Goal: Task Accomplishment & Management: Complete application form

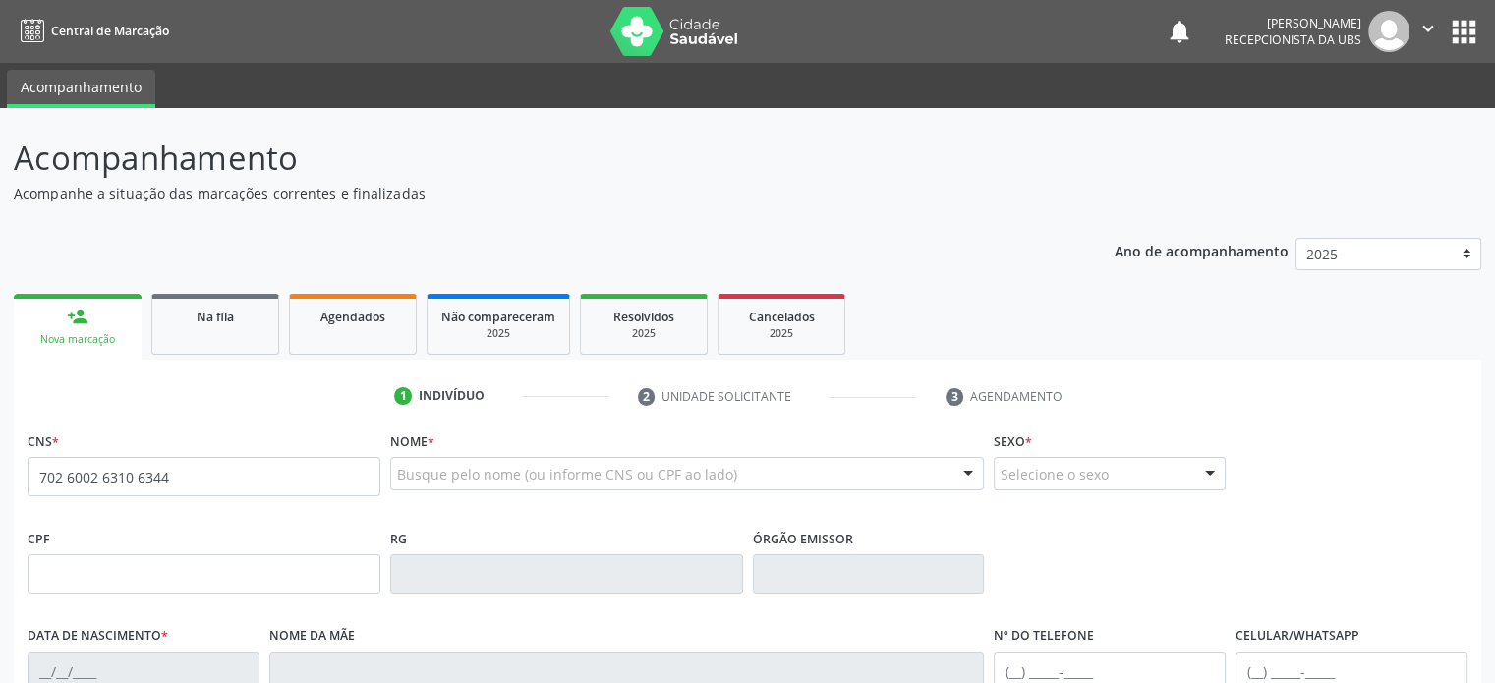
type input "702 6002 6310 6344"
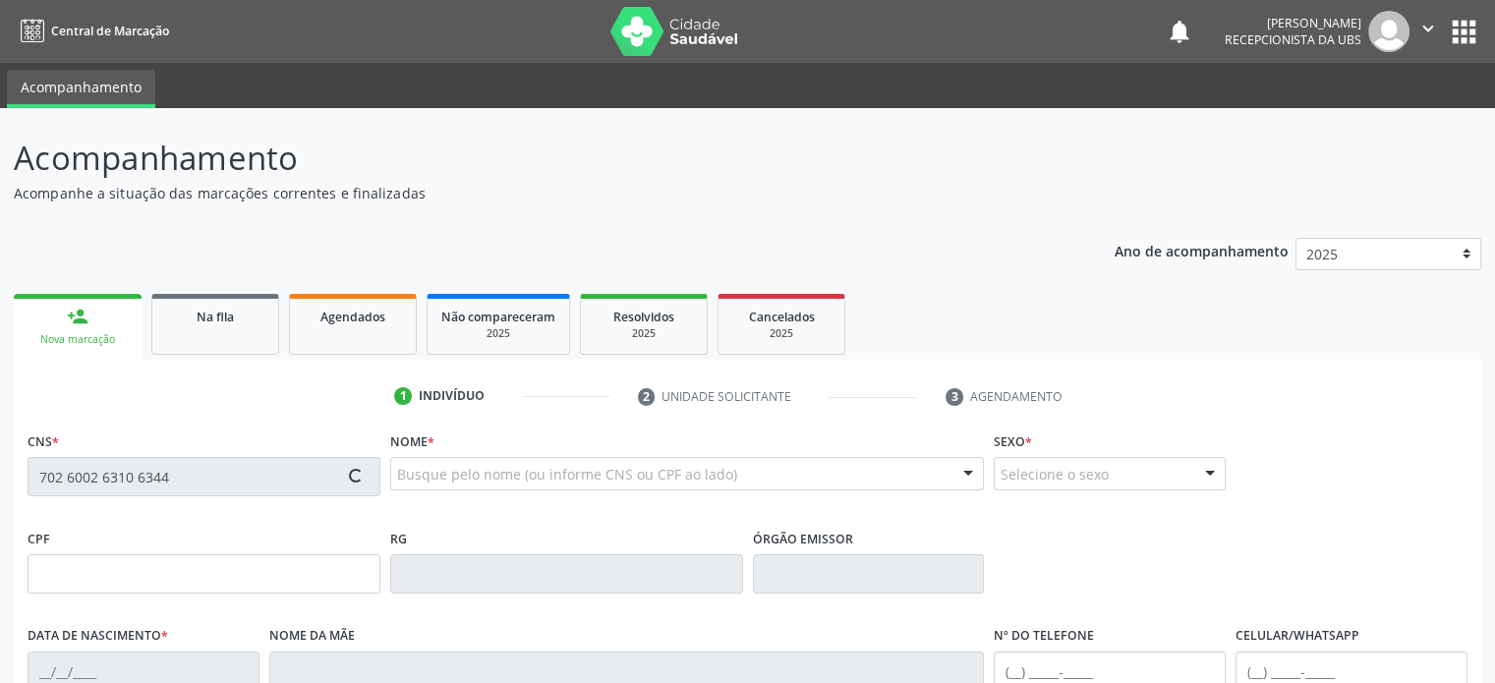
type input "085.859.155-36"
type input "14/[DATE]"
type input "[PERSON_NAME] da Conceição"
type input "[PHONE_NUMBER]"
type input "332"
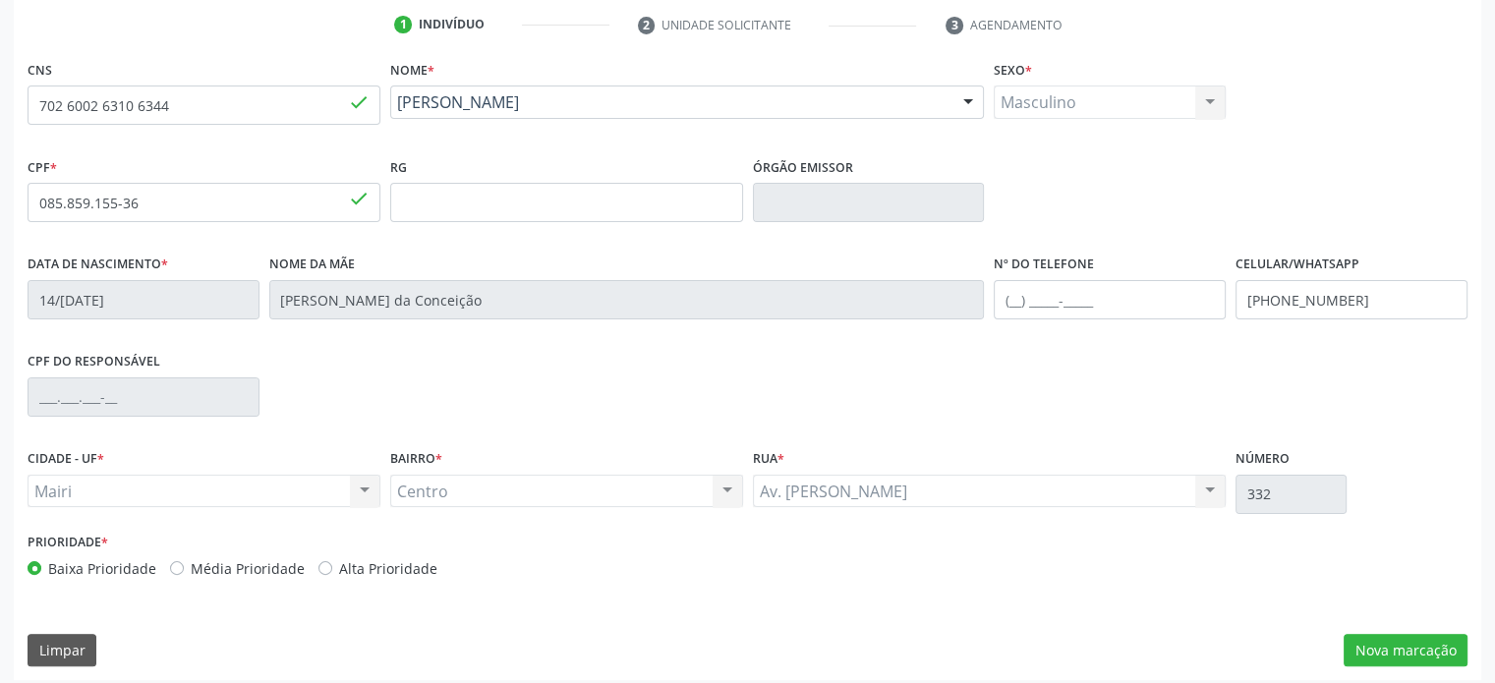
scroll to position [381, 0]
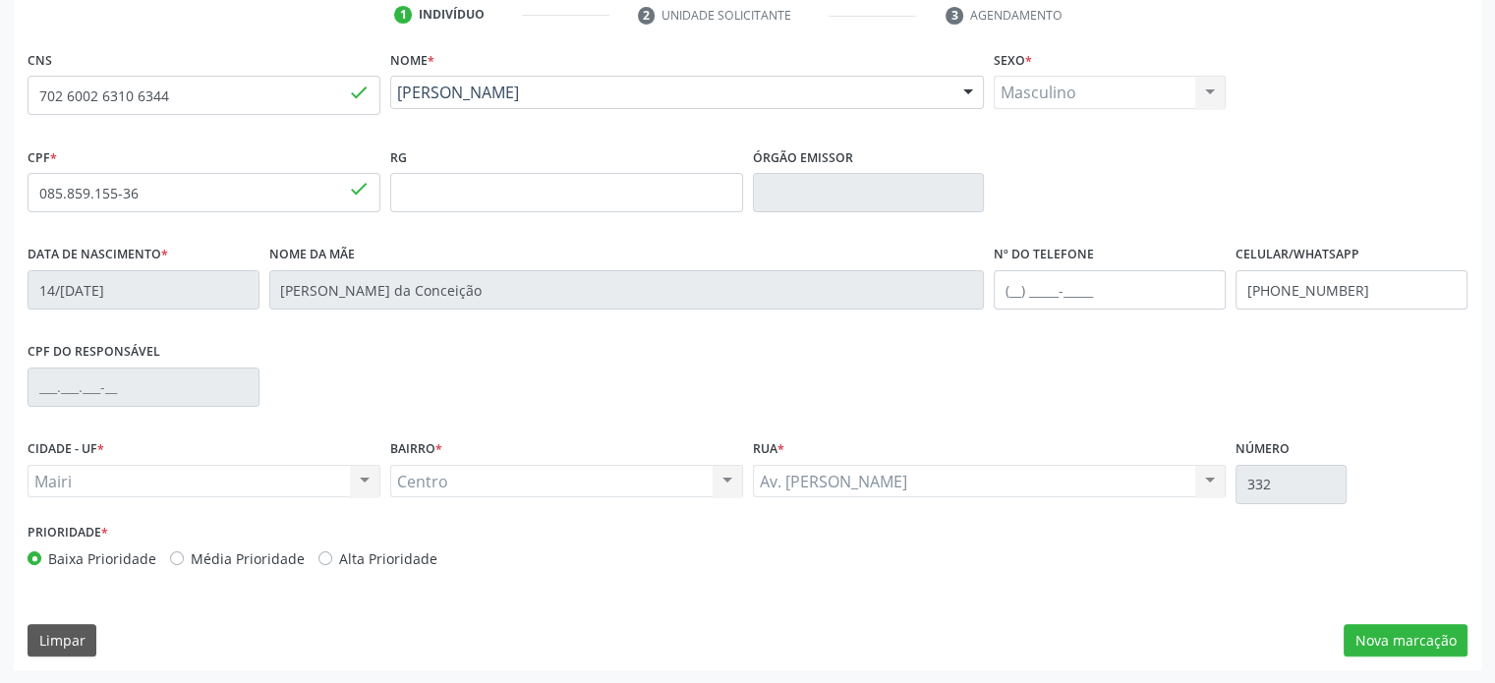
click at [363, 557] on label "Alta Prioridade" at bounding box center [388, 559] width 98 height 21
click at [332, 557] on input "Alta Prioridade" at bounding box center [326, 558] width 14 height 18
radio input "true"
click at [1378, 644] on button "Nova marcação" at bounding box center [1406, 640] width 124 height 33
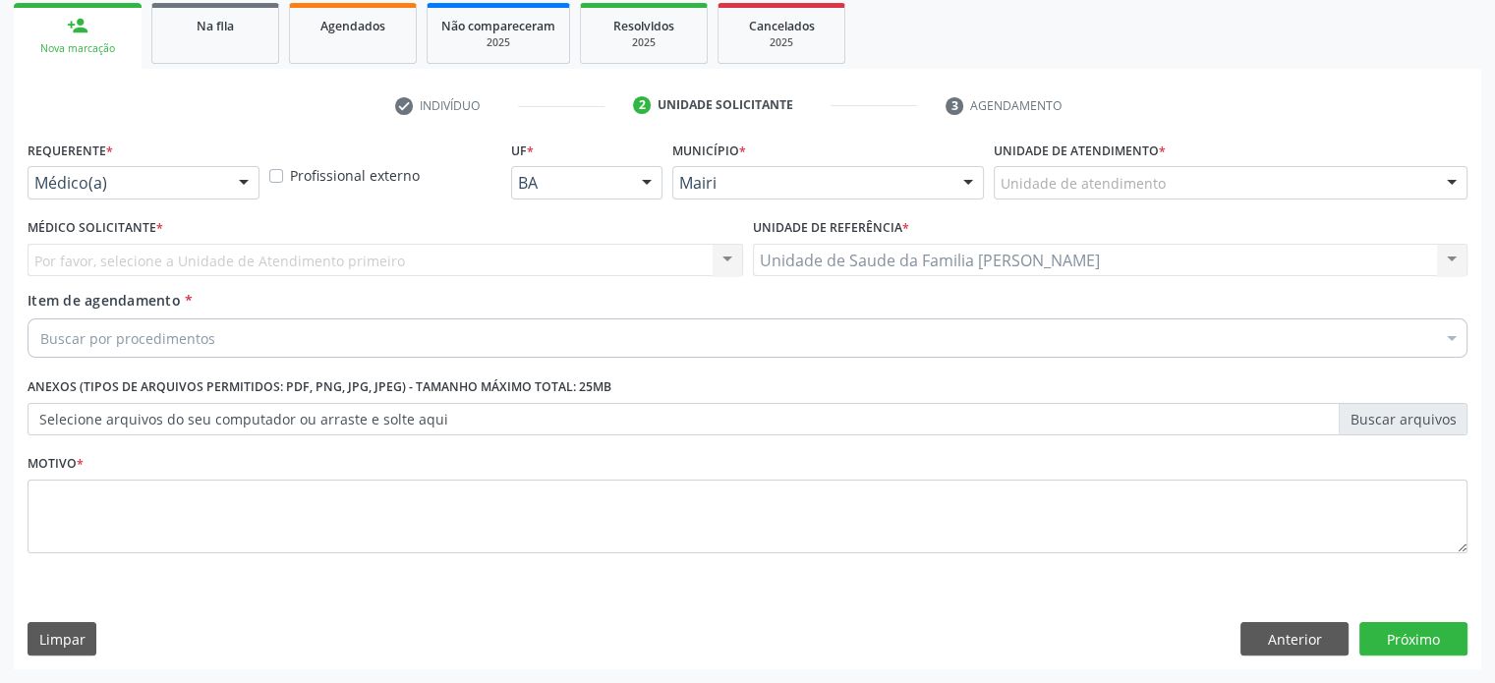
scroll to position [290, 0]
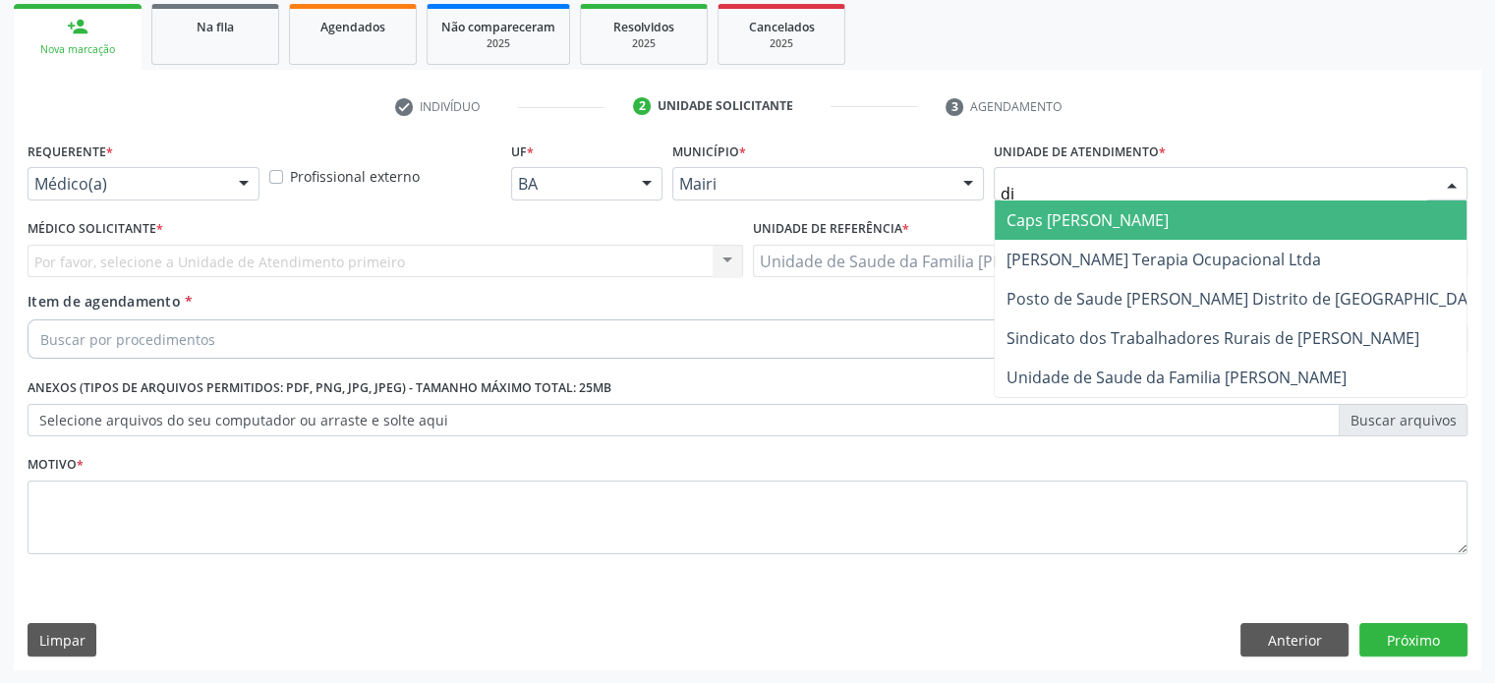
type input "dil"
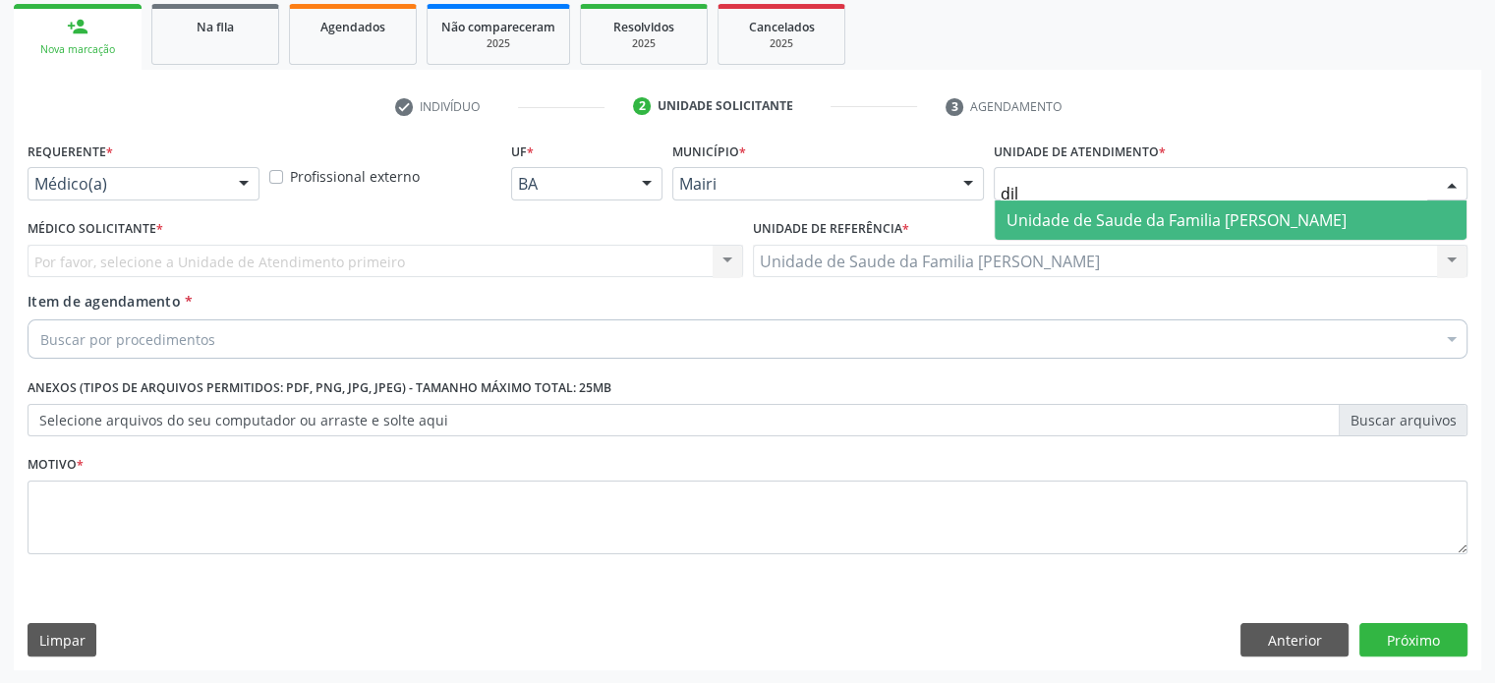
click at [1027, 223] on span "Unidade de Saude da Familia [PERSON_NAME]" at bounding box center [1177, 220] width 340 height 22
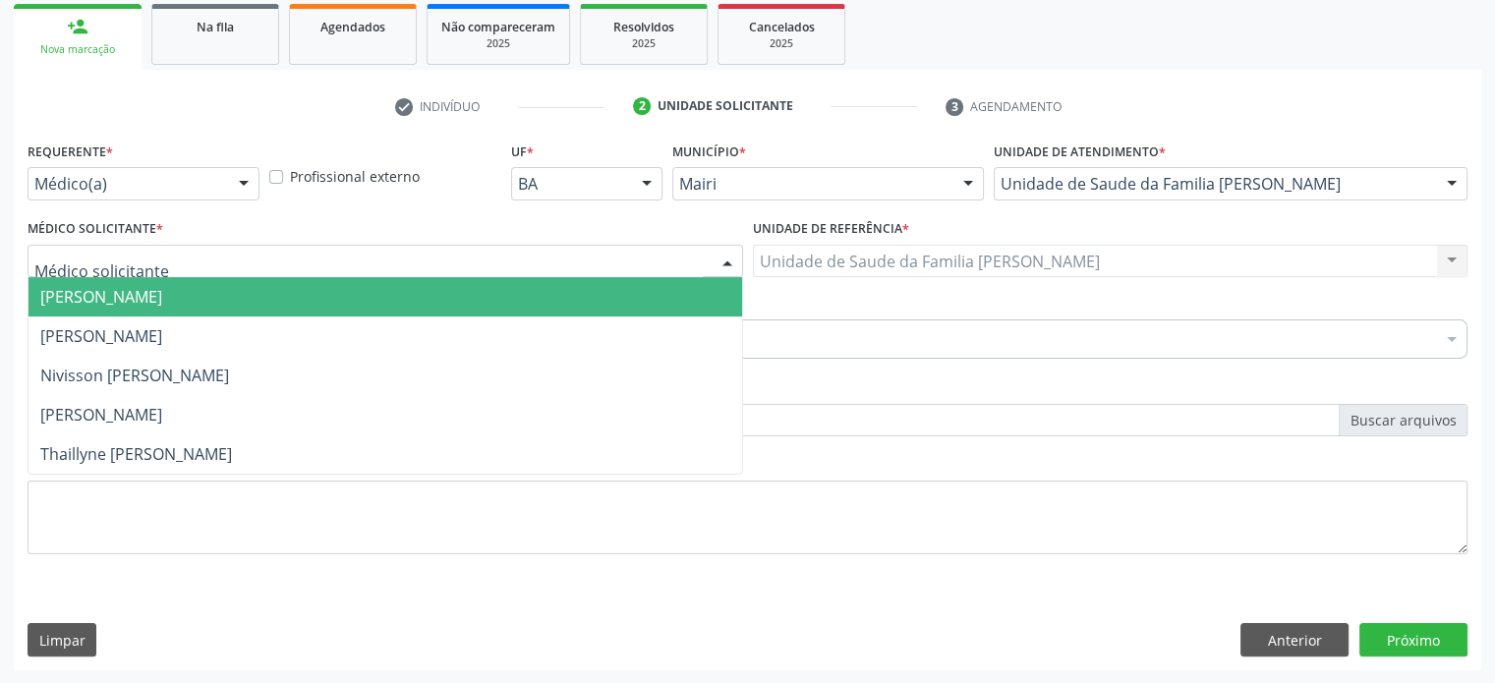
click at [169, 264] on div at bounding box center [386, 261] width 716 height 33
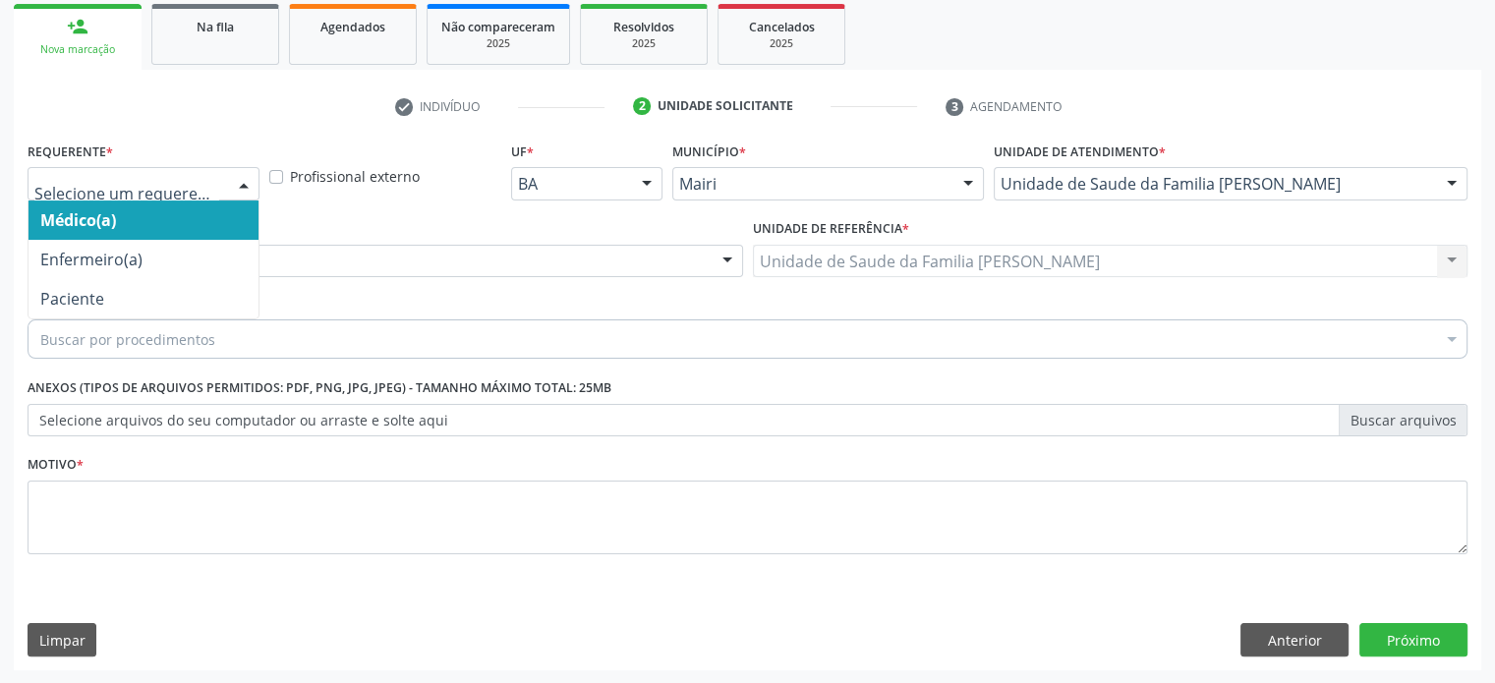
click at [234, 187] on div at bounding box center [243, 184] width 29 height 33
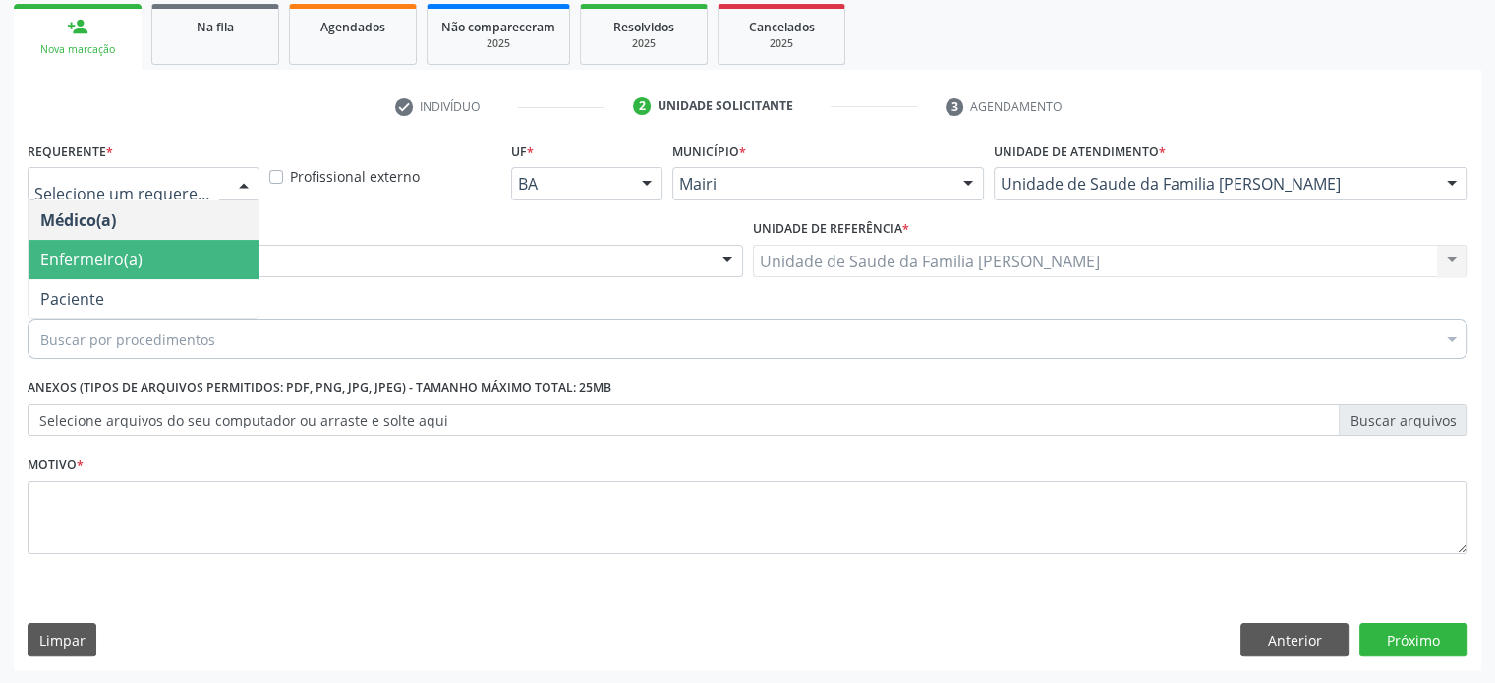
click at [180, 266] on span "Enfermeiro(a)" at bounding box center [144, 259] width 230 height 39
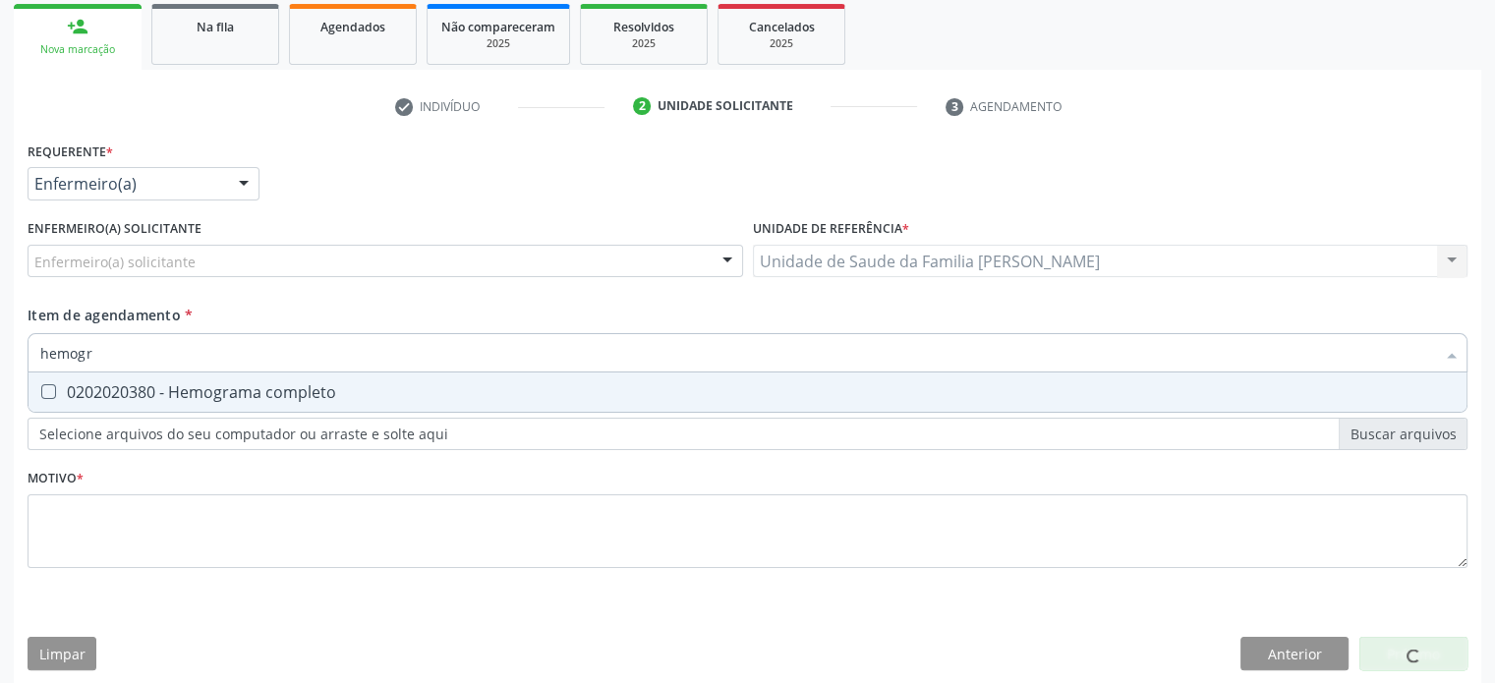
type input "hemogra"
click at [173, 389] on div "0202020380 - Hemograma completo" at bounding box center [747, 392] width 1415 height 16
checkbox completo "true"
drag, startPoint x: 126, startPoint y: 350, endPoint x: 14, endPoint y: 349, distance: 112.1
click at [14, 349] on div "Requerente * Enfermeiro(a) Médico(a) Enfermeiro(a) Paciente Nenhum resultado en…" at bounding box center [748, 411] width 1468 height 548
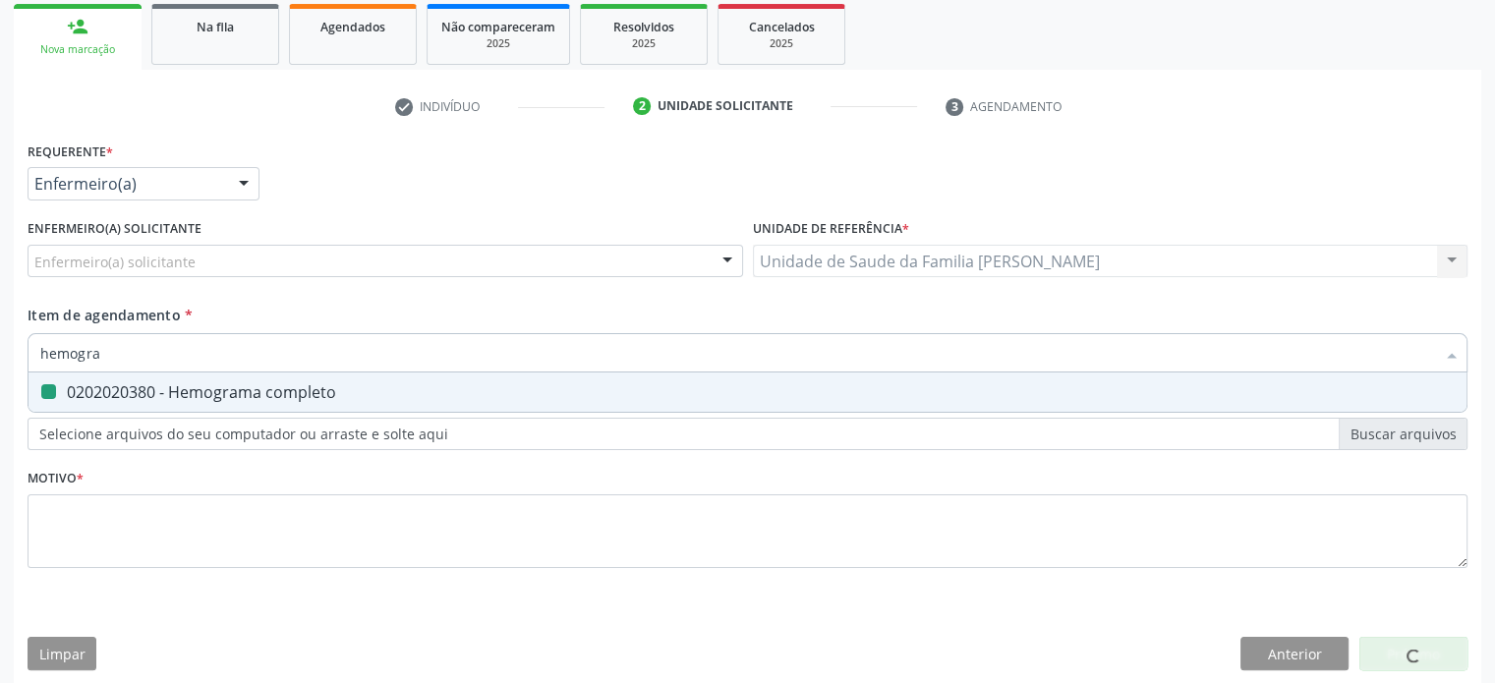
type input "c"
checkbox completo "false"
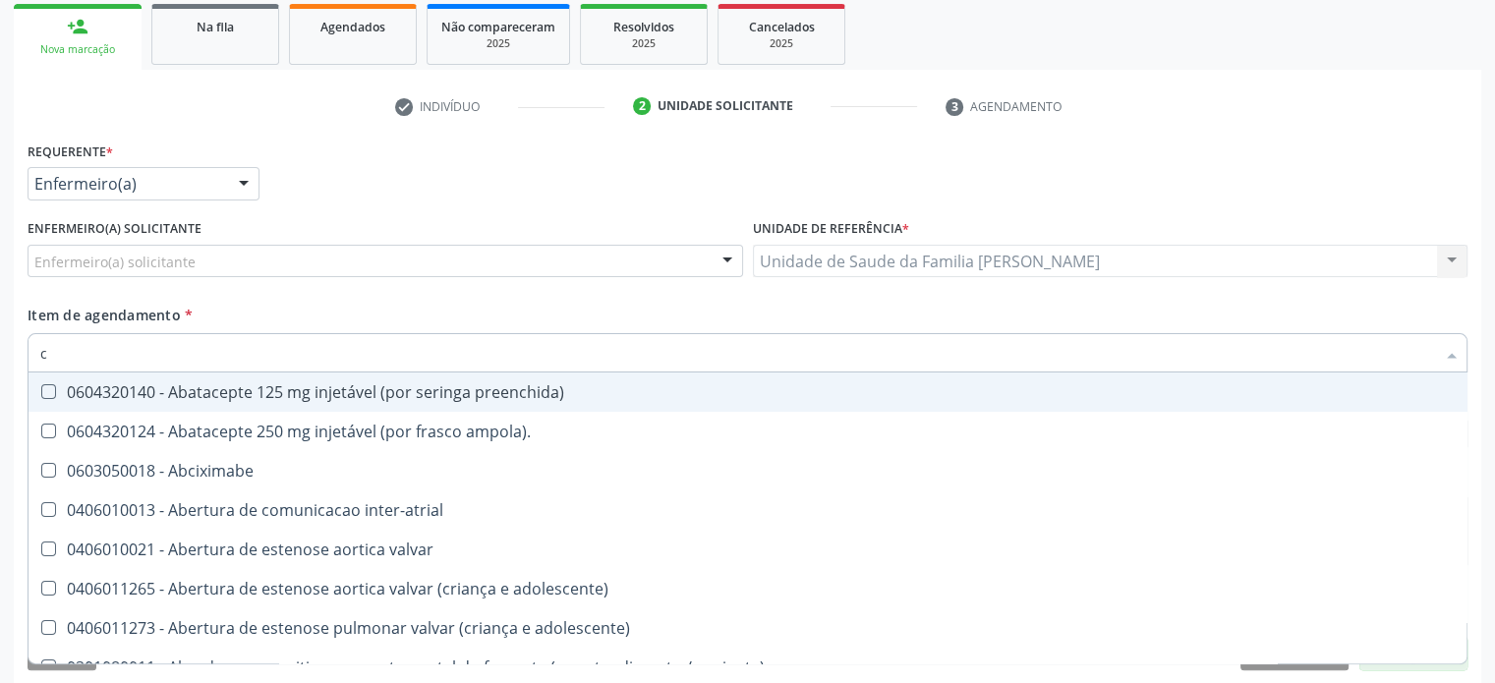
type input "co"
checkbox osseo "true"
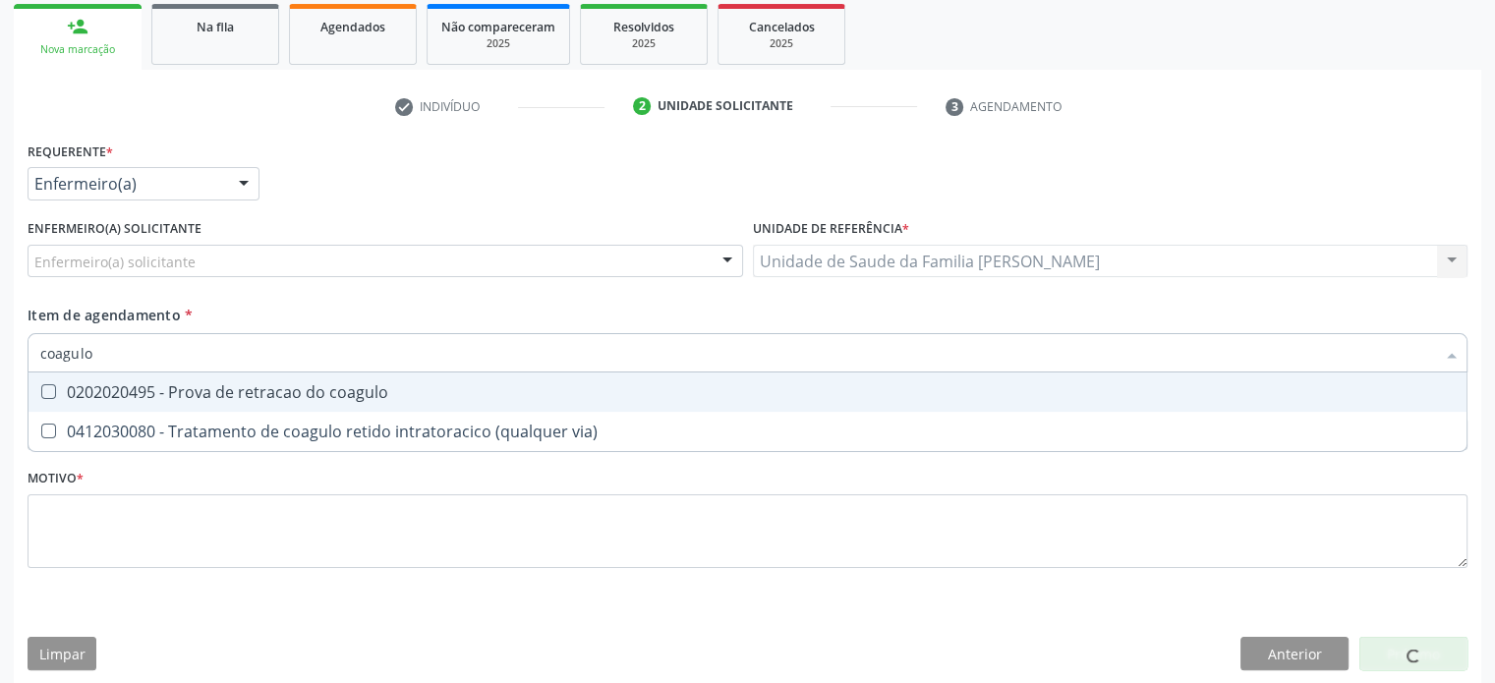
drag, startPoint x: 109, startPoint y: 361, endPoint x: 1, endPoint y: 340, distance: 110.1
click at [1, 340] on div "Acompanhamento Acompanhe a situação das marcações correntes e finalizadas Relat…" at bounding box center [747, 258] width 1495 height 880
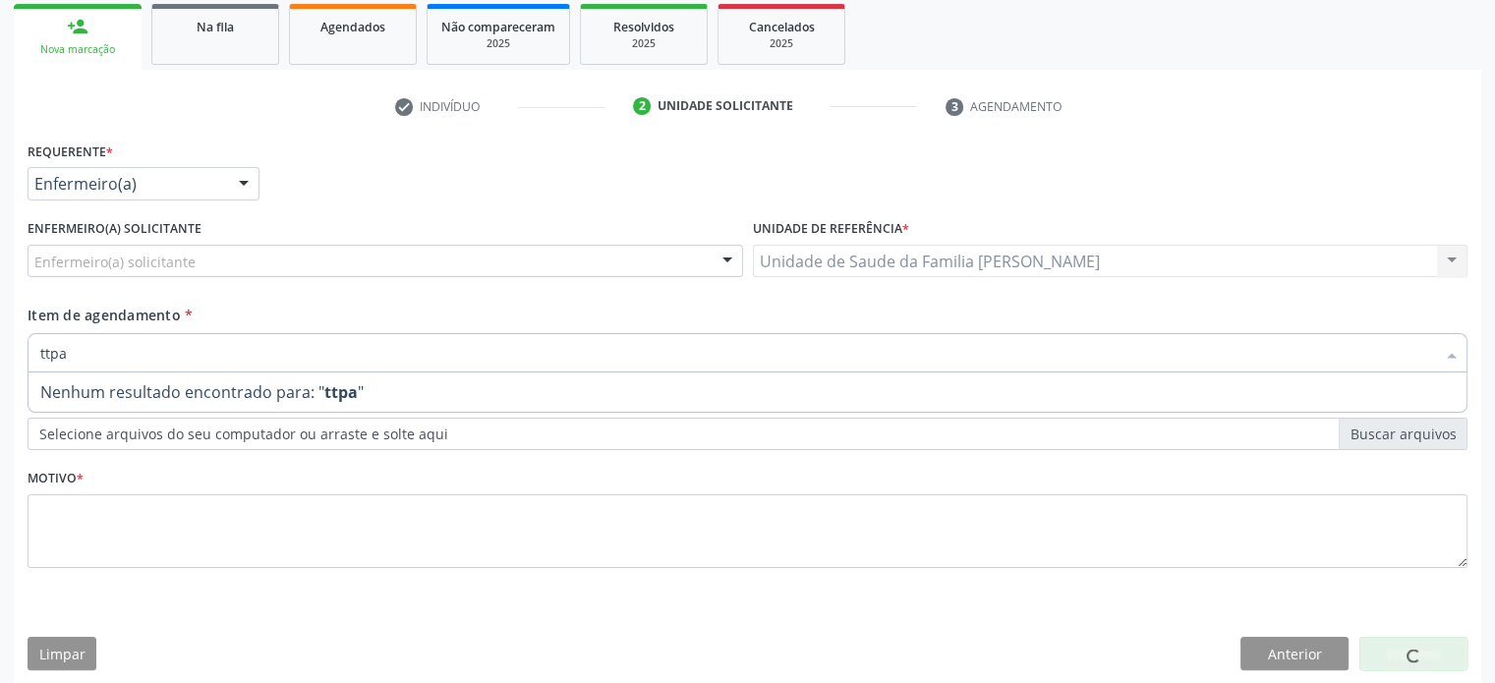
type input "ttp"
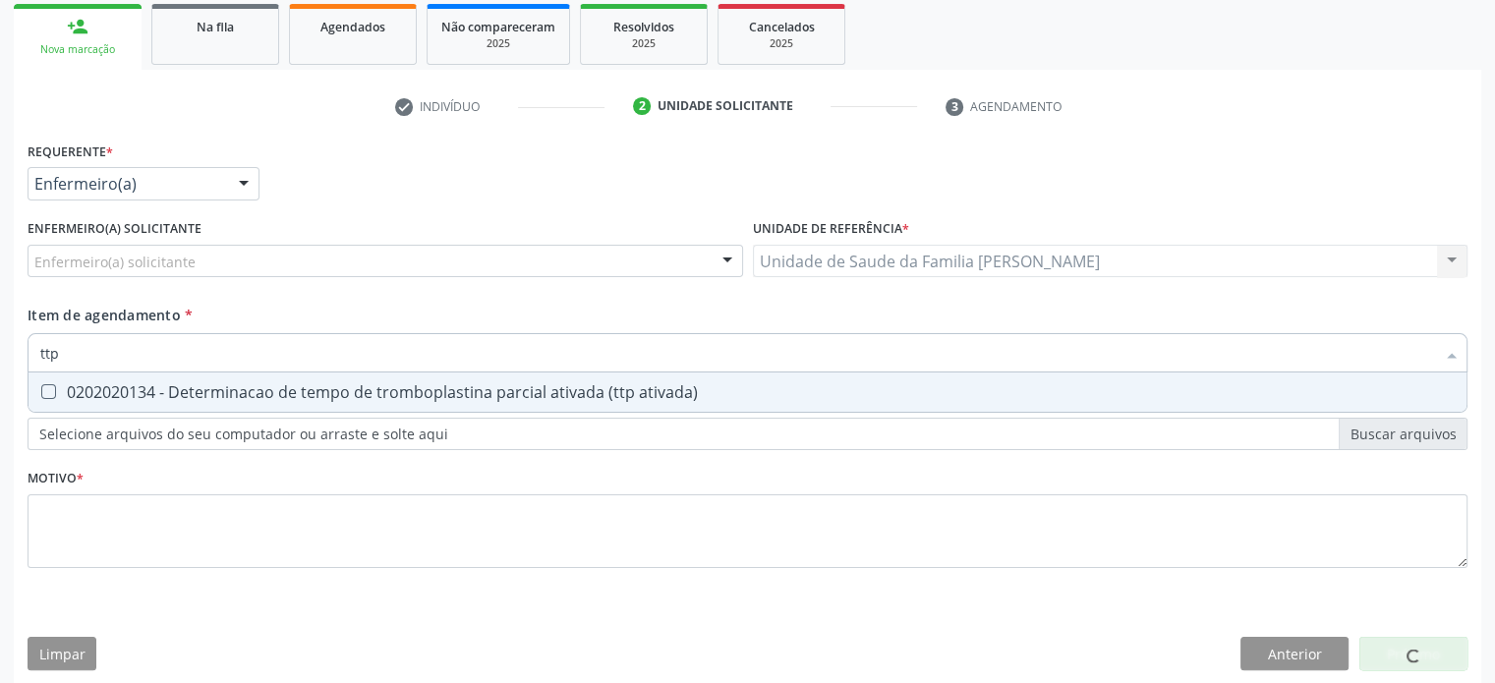
click at [158, 390] on div "0202020134 - Determinacao de tempo de tromboplastina parcial ativada (ttp ativa…" at bounding box center [747, 392] width 1415 height 16
checkbox ativada\) "true"
drag, startPoint x: 98, startPoint y: 360, endPoint x: 21, endPoint y: 348, distance: 78.6
click at [21, 348] on div "Requerente * Enfermeiro(a) Médico(a) Enfermeiro(a) Paciente Nenhum resultado en…" at bounding box center [748, 411] width 1468 height 548
type input "u"
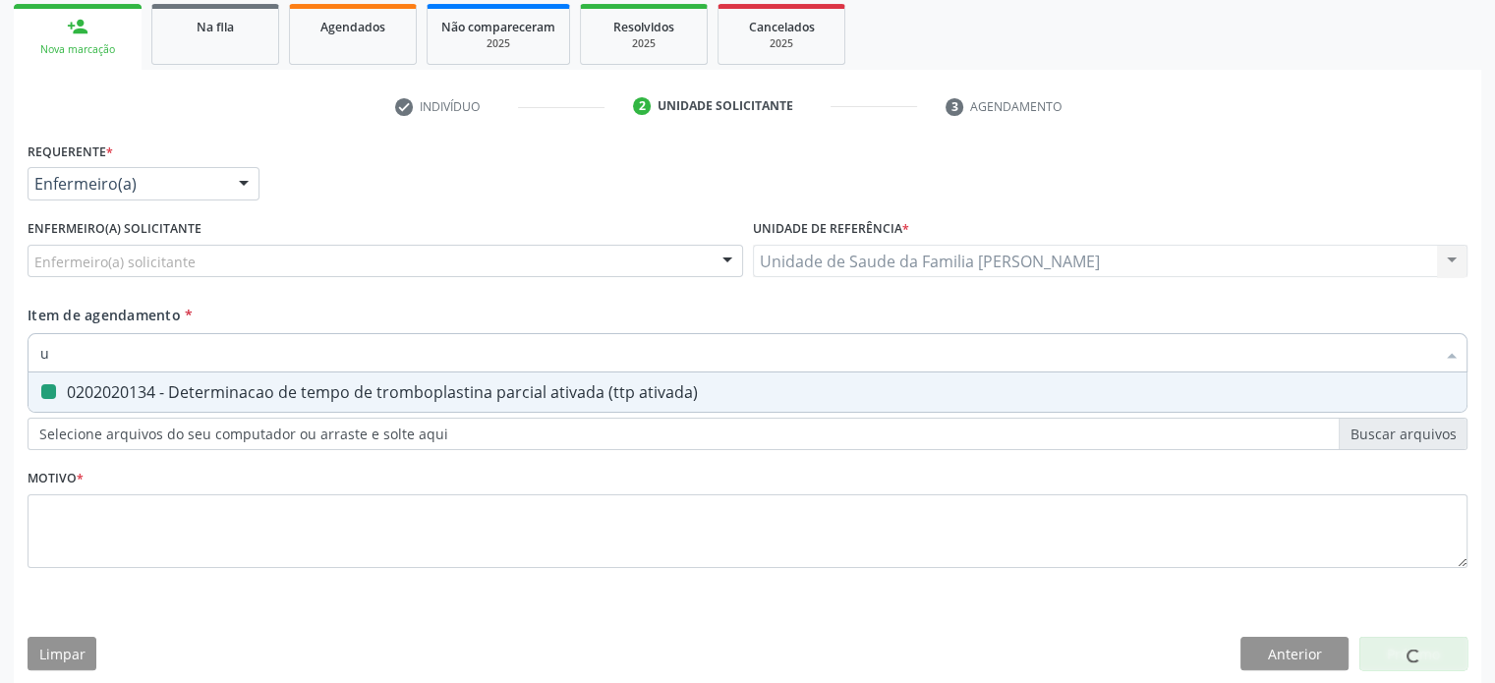
checkbox ativada\) "false"
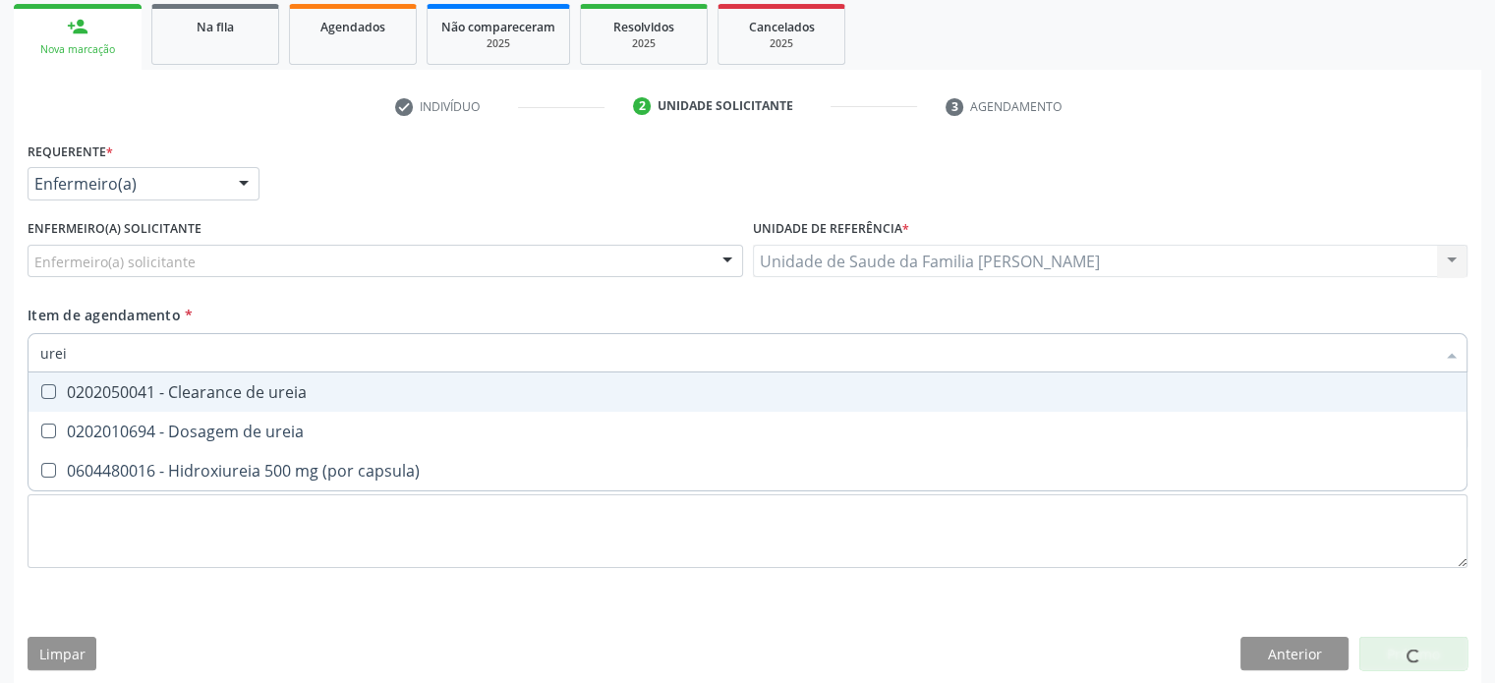
type input "ureia"
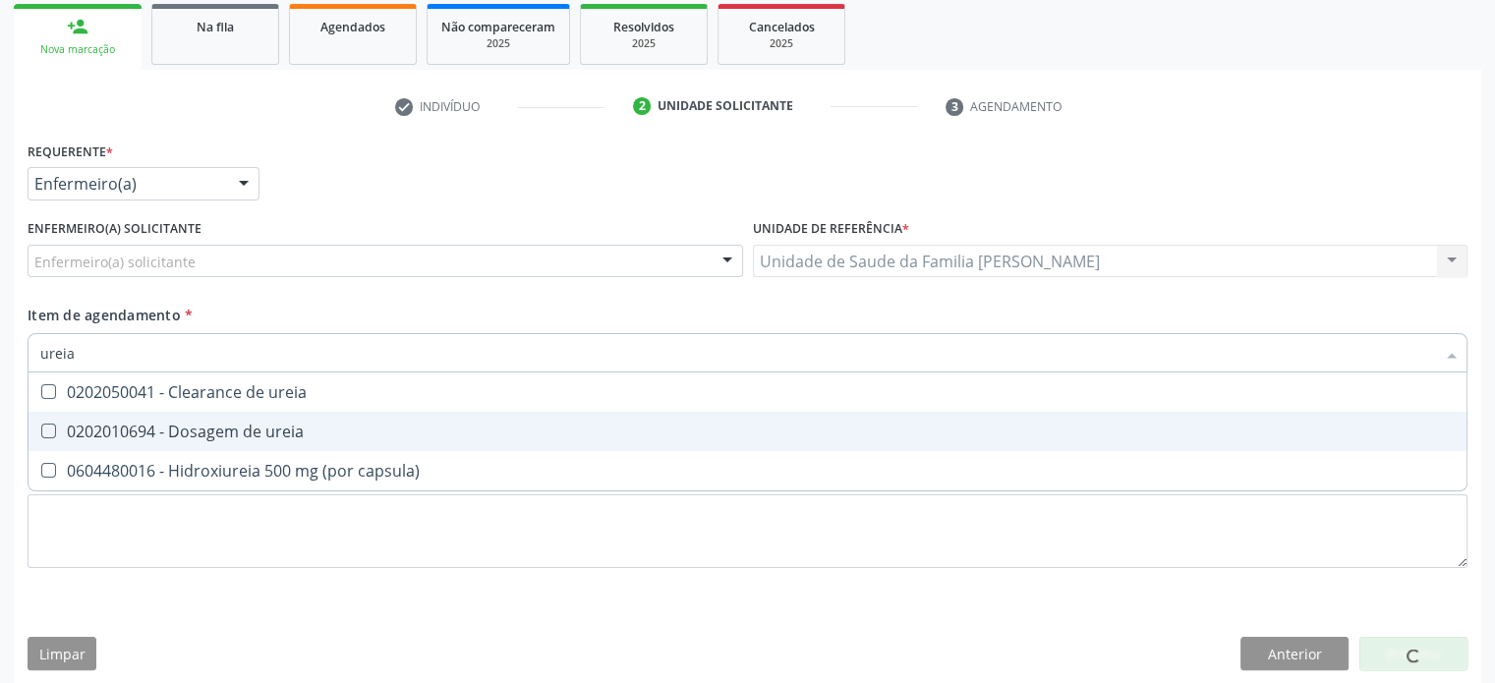
click at [207, 432] on div "0202010694 - Dosagem de ureia" at bounding box center [747, 432] width 1415 height 16
checkbox ureia "true"
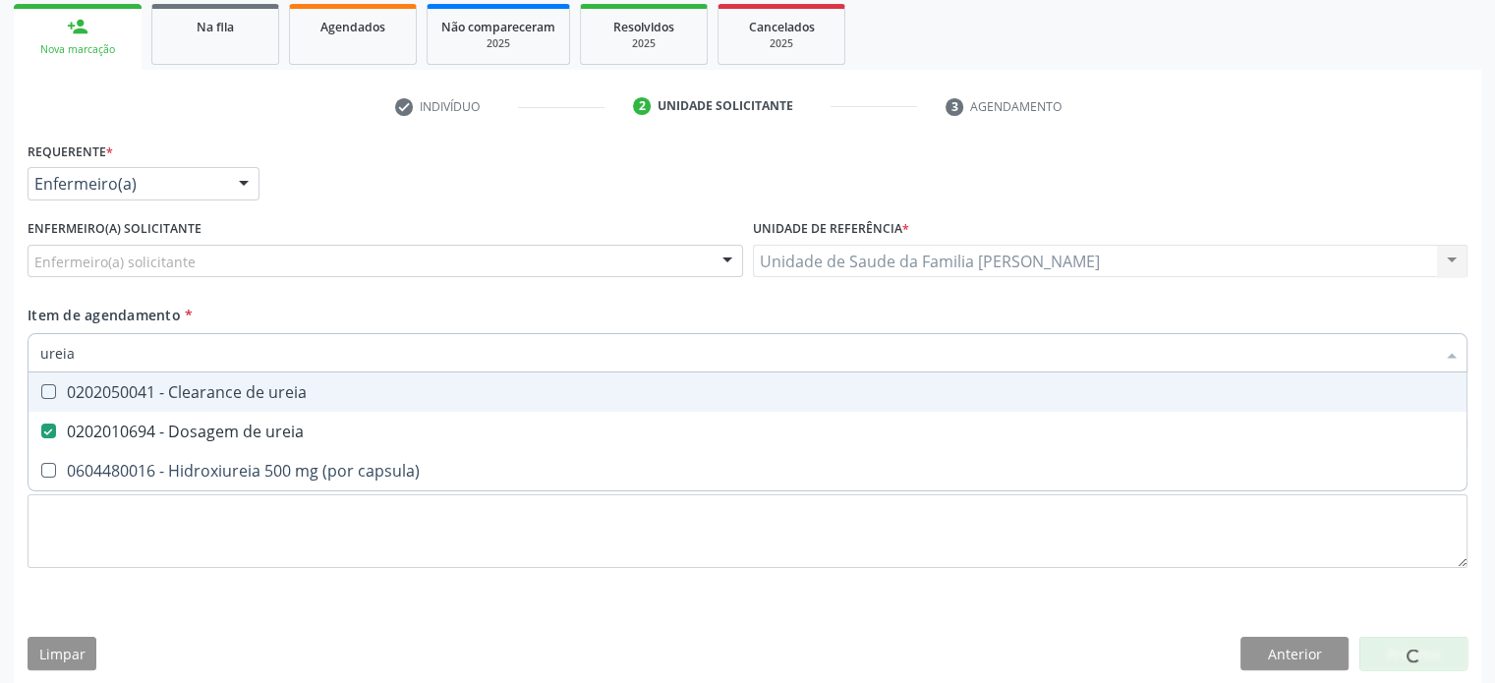
drag, startPoint x: 131, startPoint y: 357, endPoint x: 30, endPoint y: 338, distance: 102.0
click at [30, 338] on div "ureia" at bounding box center [748, 352] width 1440 height 39
type input "c"
checkbox ureia "false"
type input "creatinina"
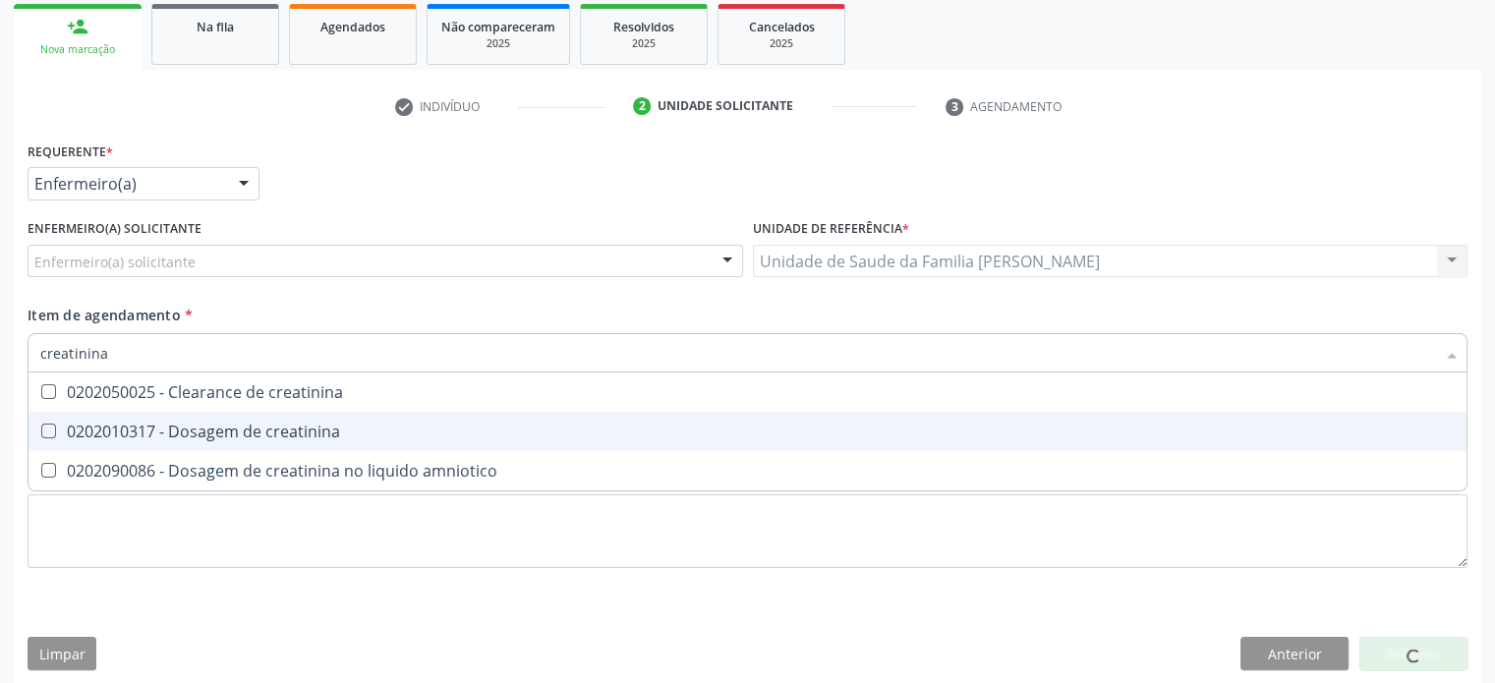
click at [158, 443] on span "0202010317 - Dosagem de creatinina" at bounding box center [748, 431] width 1438 height 39
checkbox creatinina "true"
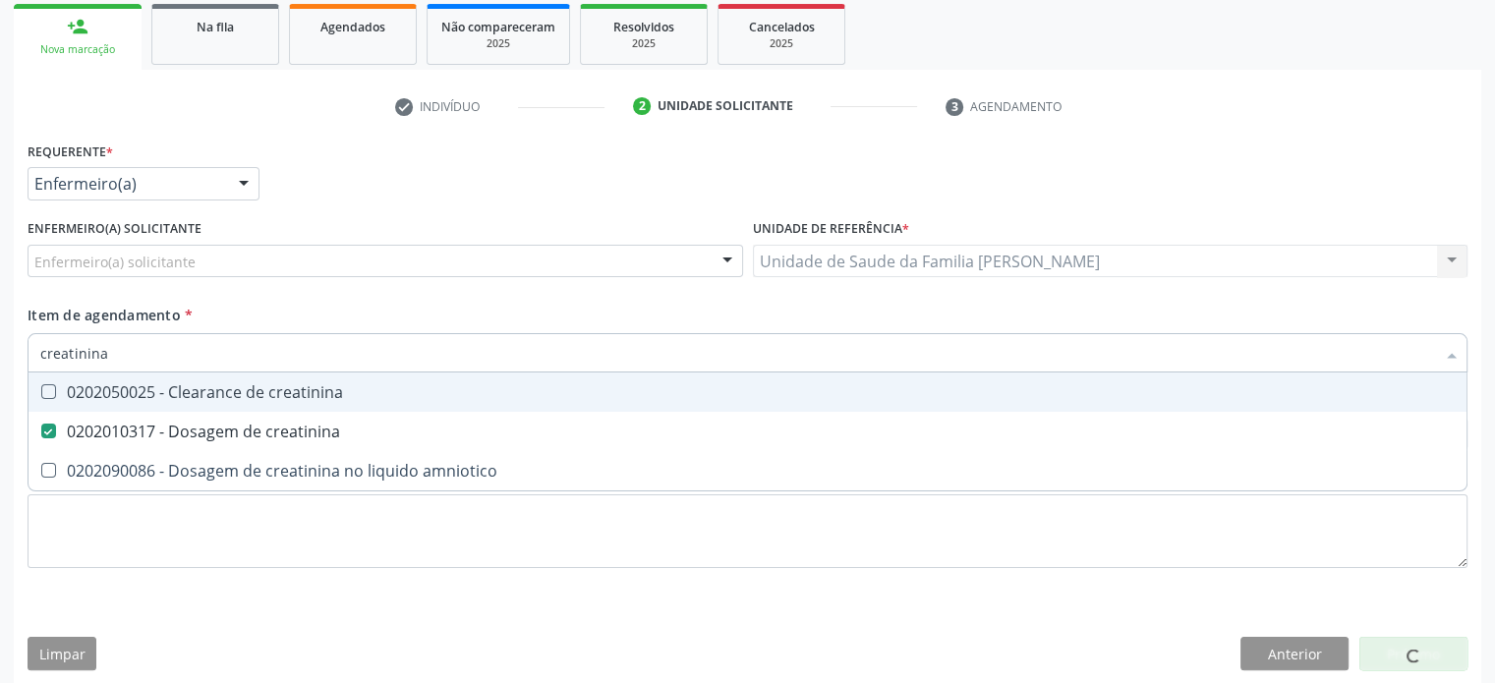
drag, startPoint x: 121, startPoint y: 352, endPoint x: 20, endPoint y: 345, distance: 101.5
click at [20, 345] on div "Requerente * Enfermeiro(a) Médico(a) Enfermeiro(a) Paciente Nenhum resultado en…" at bounding box center [748, 411] width 1468 height 548
type input "g"
checkbox creatinina "false"
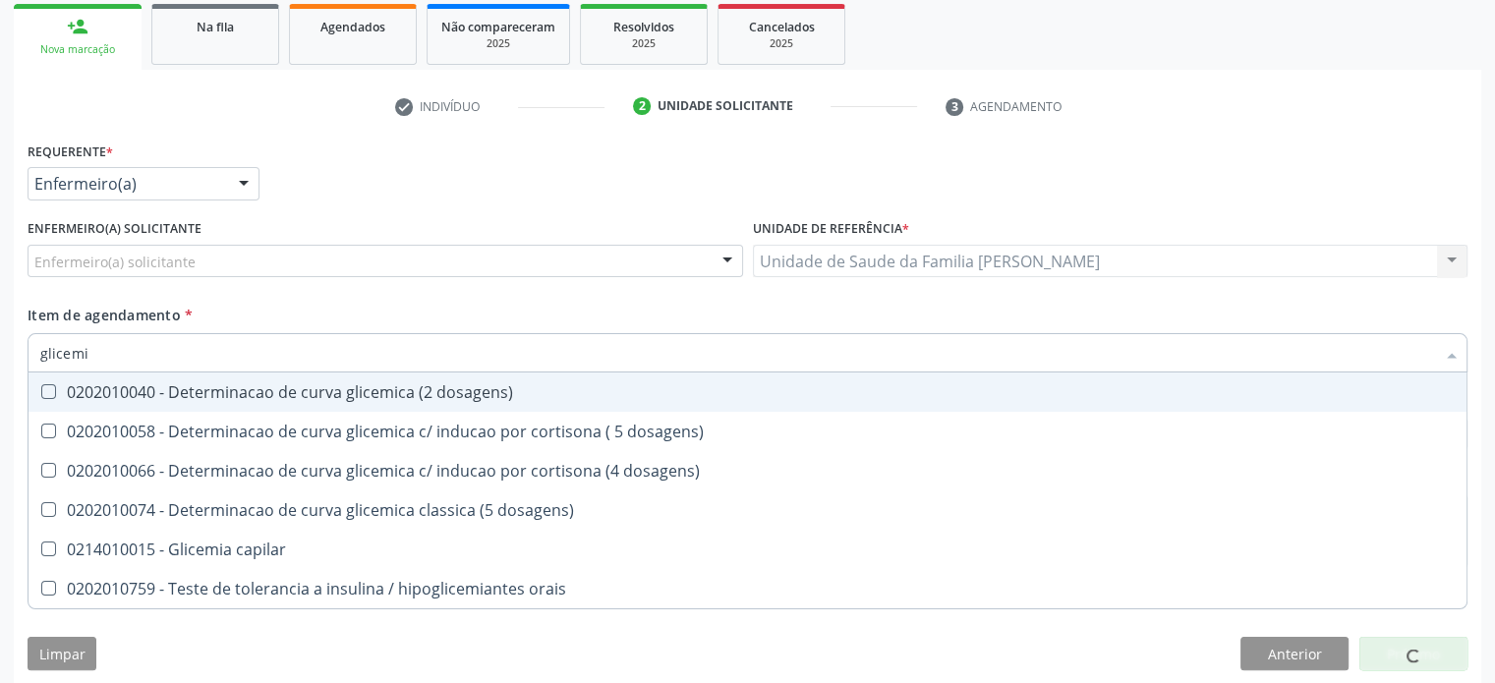
type input "glicemia"
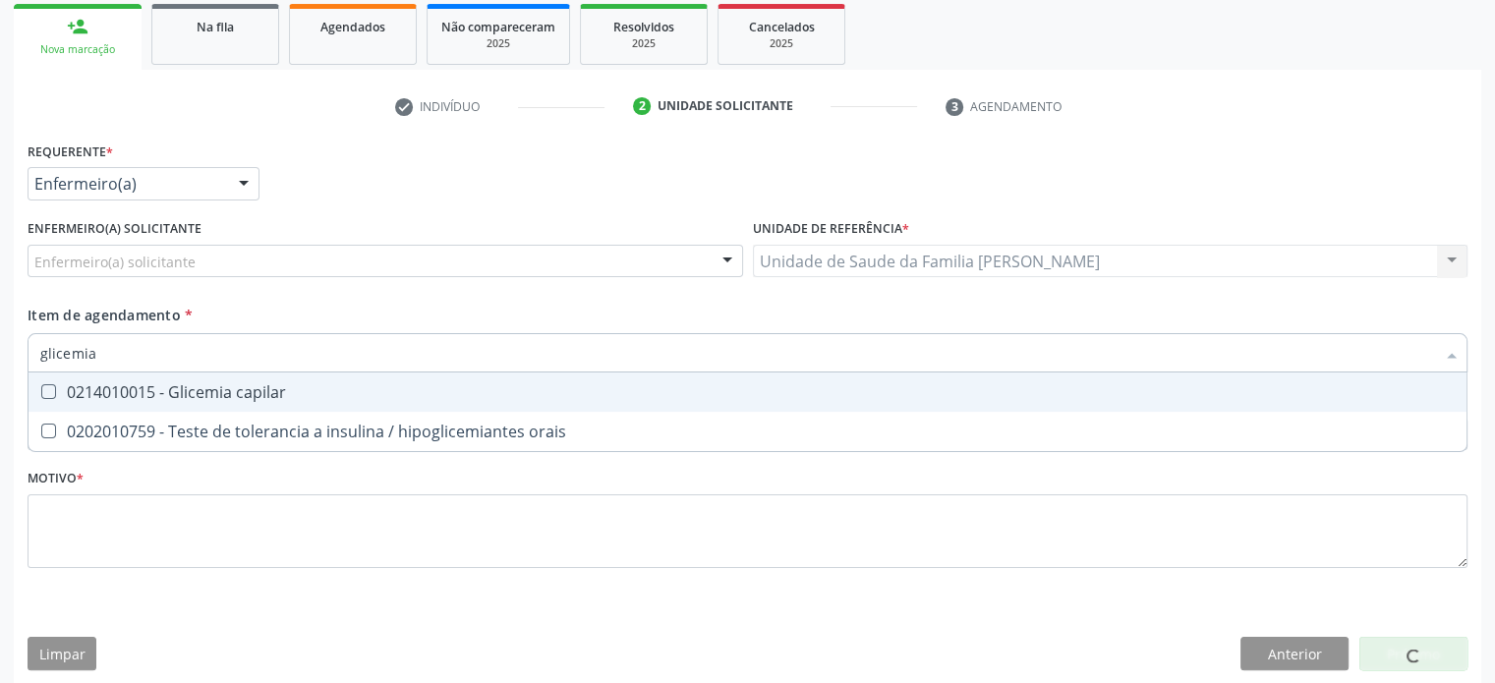
click at [105, 390] on div "0214010015 - Glicemia capilar" at bounding box center [747, 392] width 1415 height 16
checkbox capilar "true"
drag, startPoint x: 105, startPoint y: 350, endPoint x: 3, endPoint y: 345, distance: 102.4
click at [3, 345] on div "Acompanhamento Acompanhe a situação das marcações correntes e finalizadas Relat…" at bounding box center [747, 258] width 1495 height 880
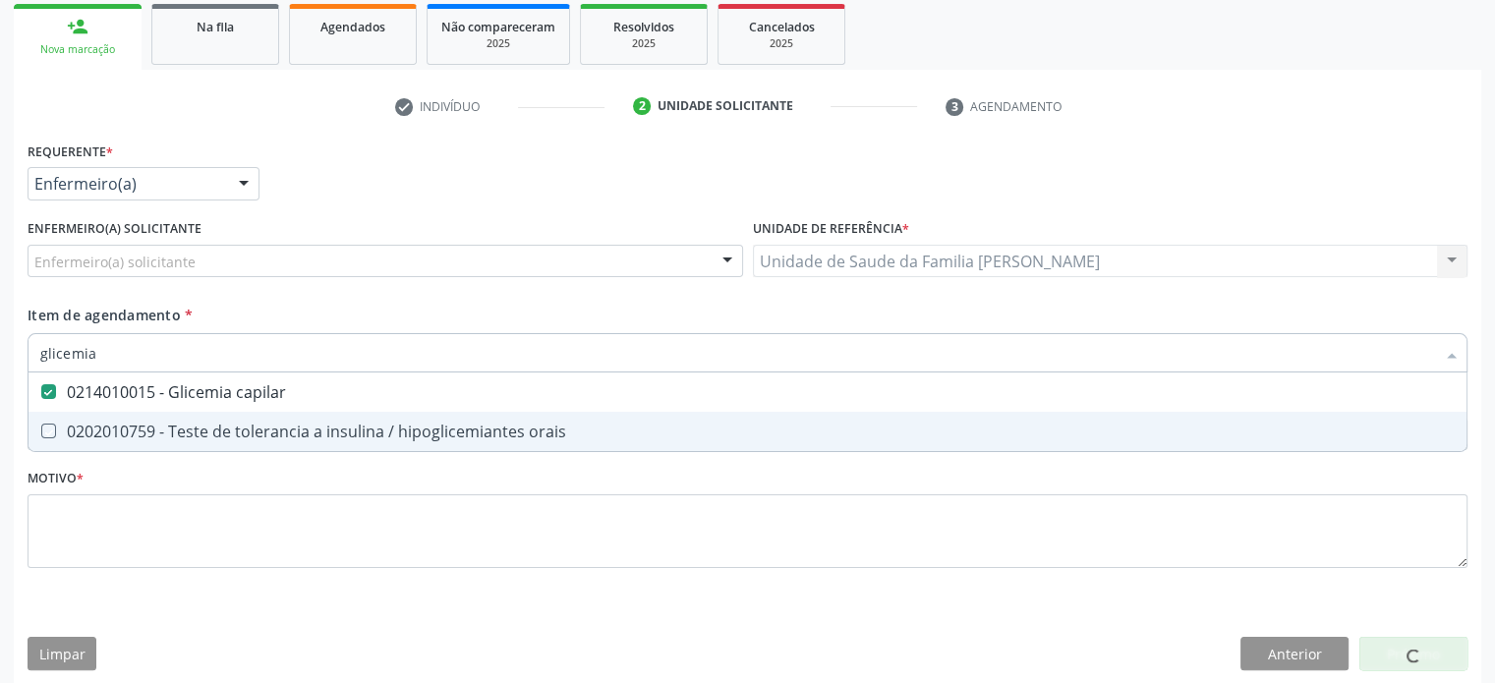
checkbox orais "true"
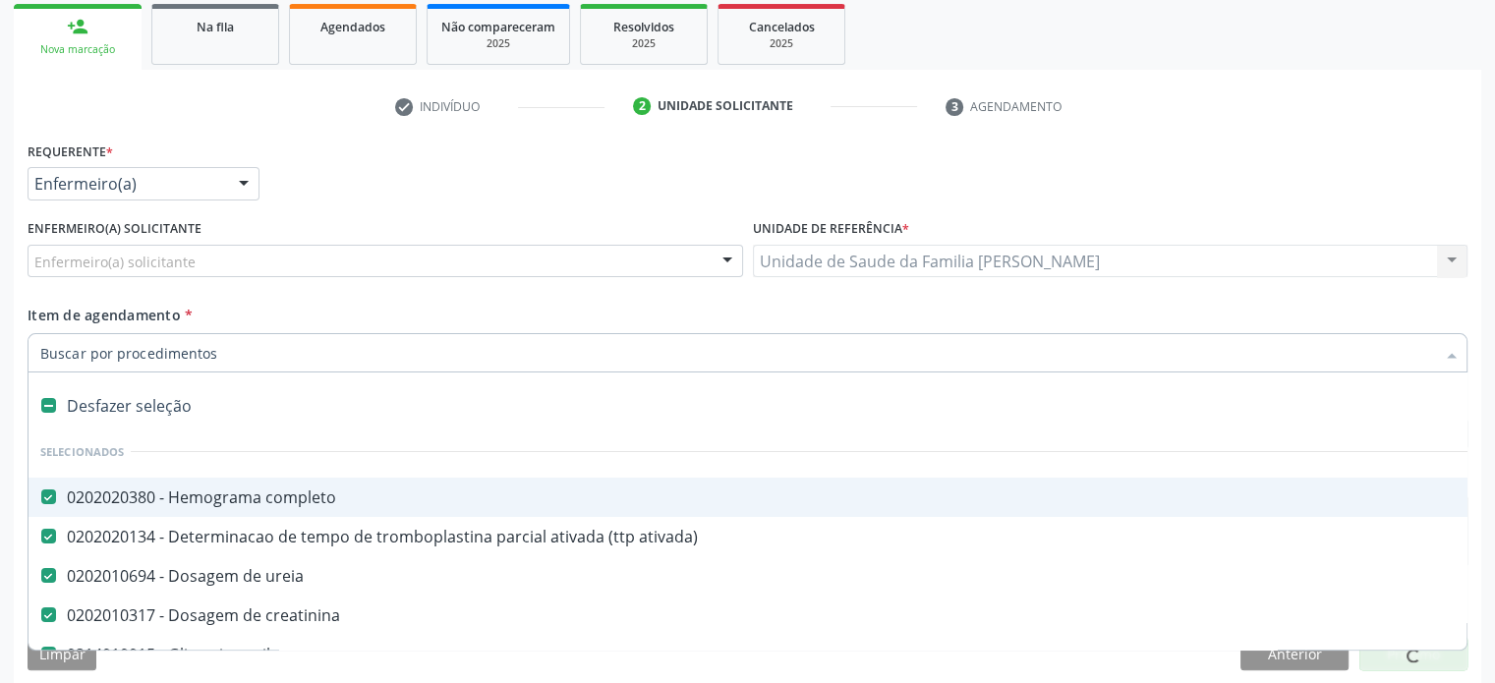
paste input "0202120082"
type input "0202120082"
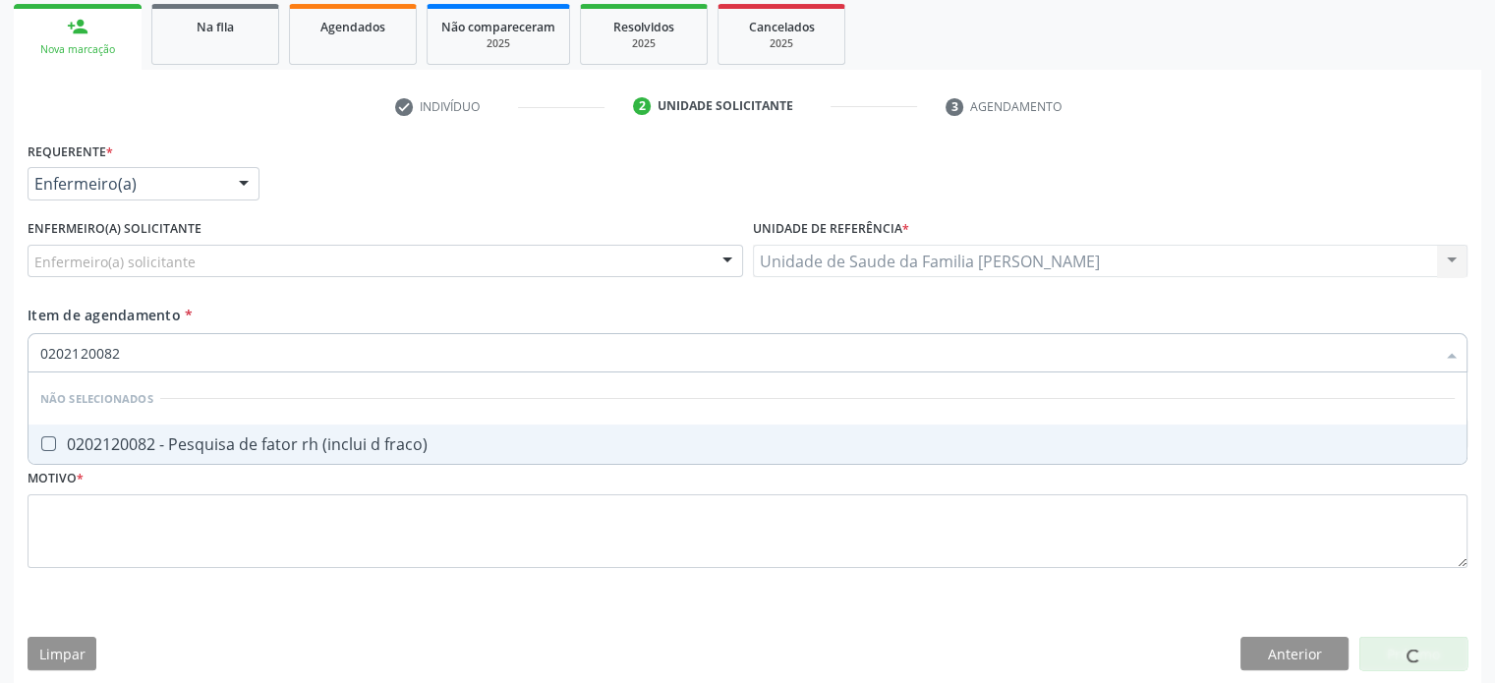
click at [316, 447] on div "0202120082 - Pesquisa de fator rh (inclui d fraco)" at bounding box center [747, 445] width 1415 height 16
checkbox fraco\) "true"
drag, startPoint x: 252, startPoint y: 354, endPoint x: 30, endPoint y: 333, distance: 222.2
click at [30, 333] on div "0202120082" at bounding box center [748, 352] width 1440 height 39
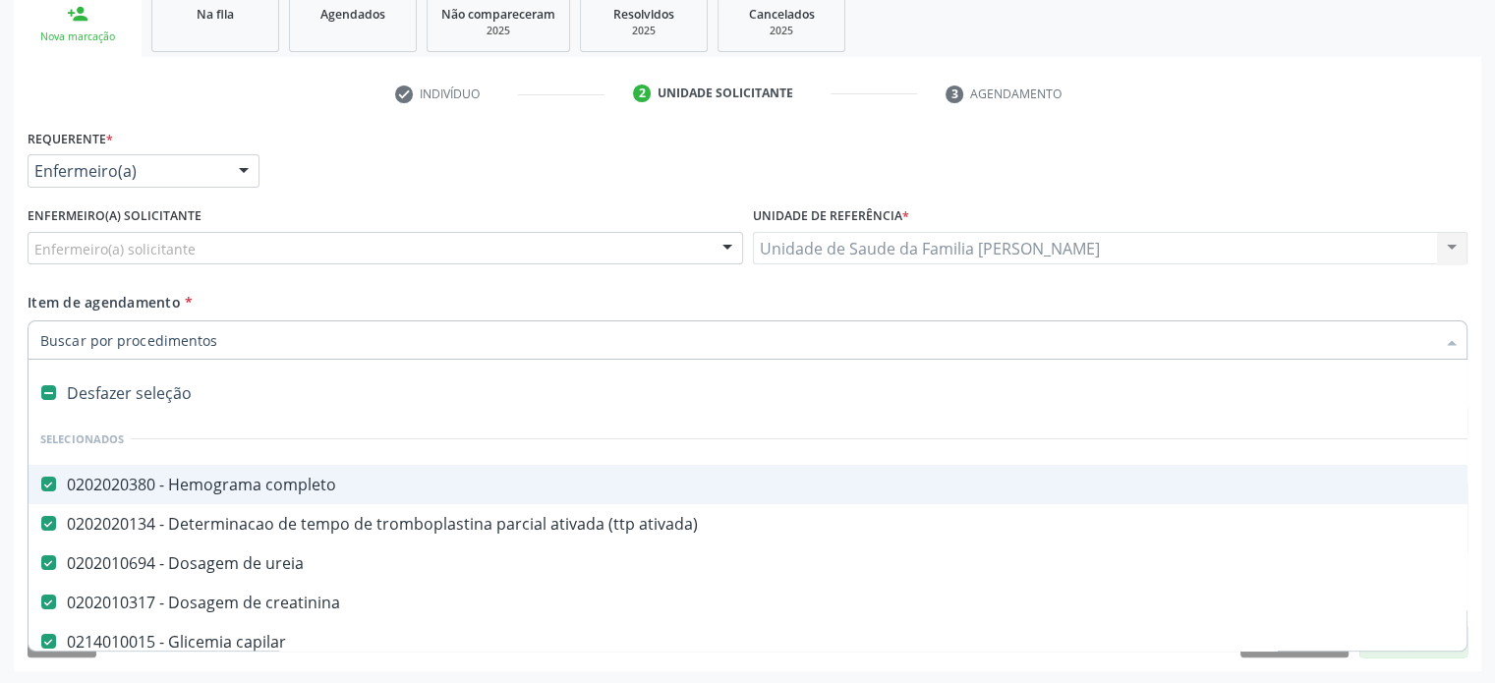
paste input "0202050017"
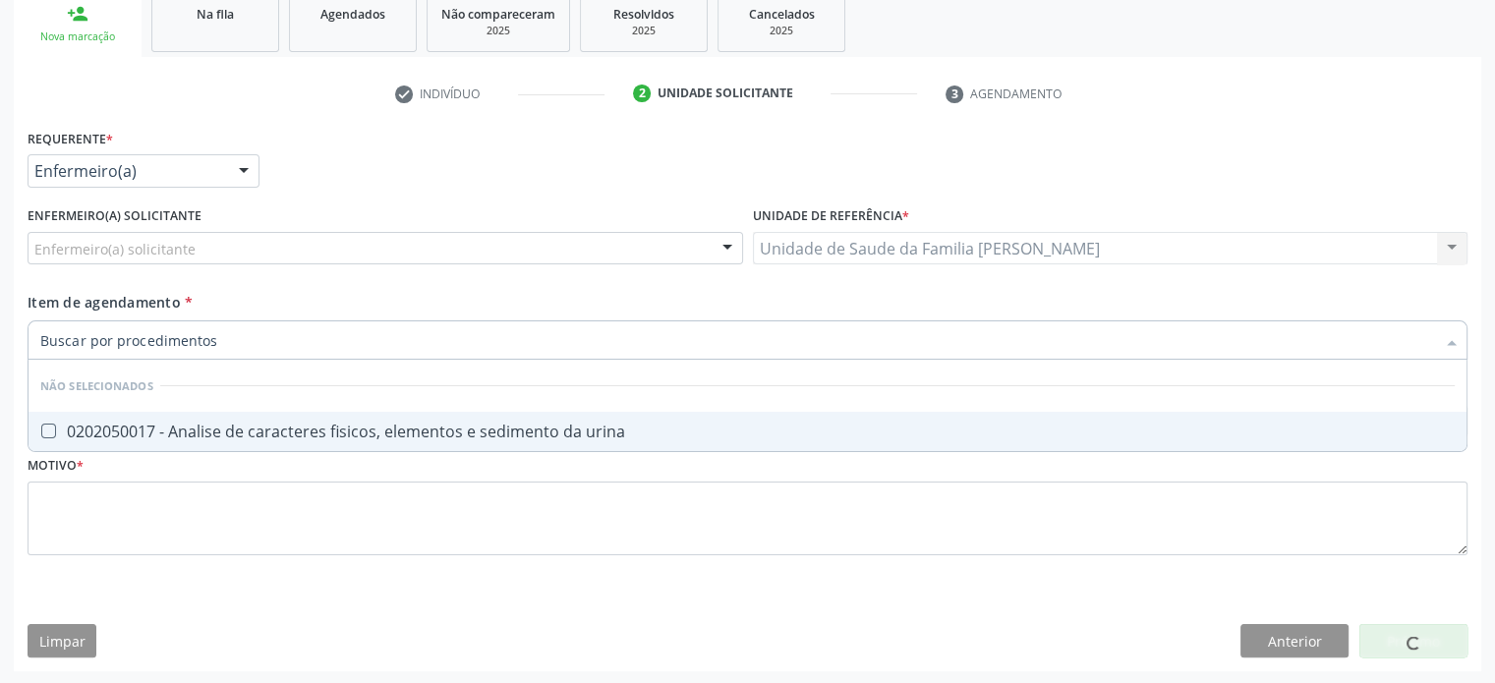
type input "0202050017"
click at [203, 428] on div "0202050017 - Analise de caracteres fisicos, elementos e sedimento da urina" at bounding box center [747, 432] width 1415 height 16
checkbox urina "true"
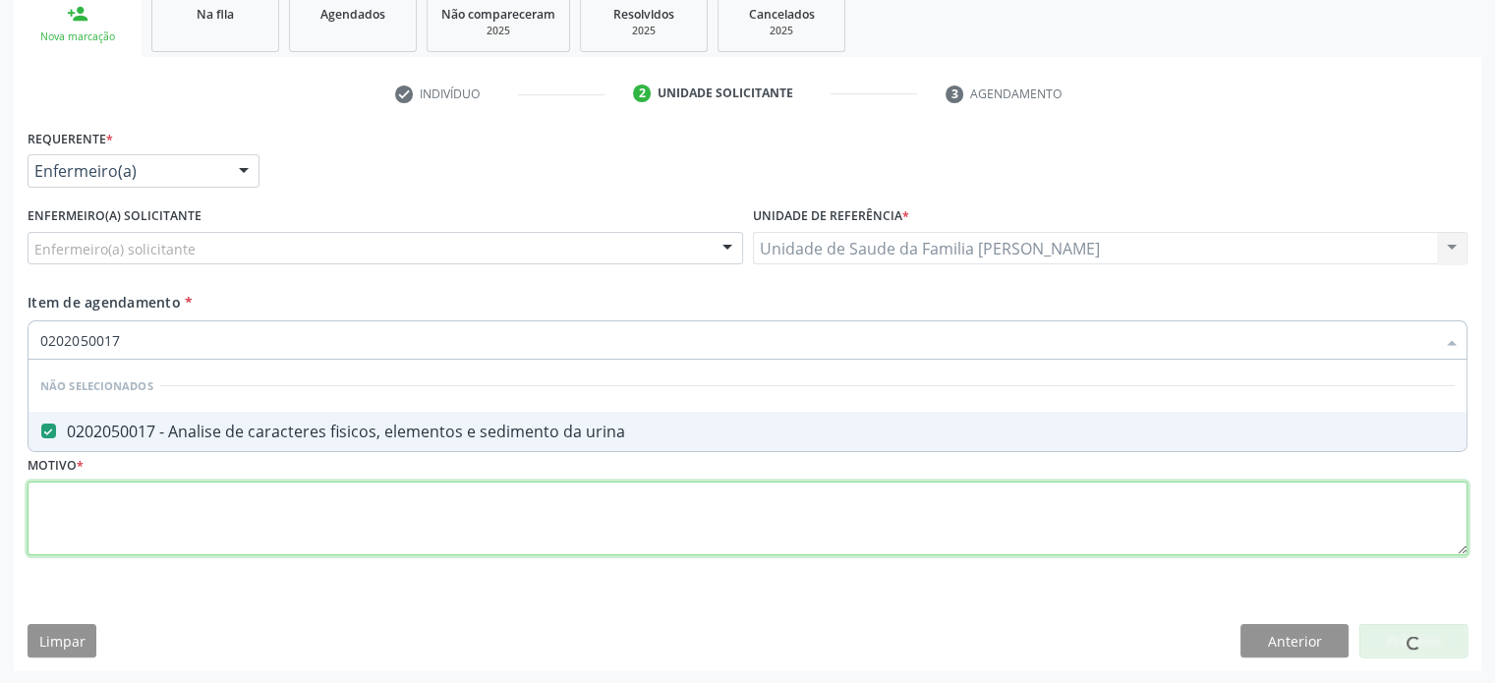
click at [100, 510] on div "Requerente * Enfermeiro(a) Médico(a) Enfermeiro(a) Paciente Nenhum resultado en…" at bounding box center [748, 353] width 1440 height 459
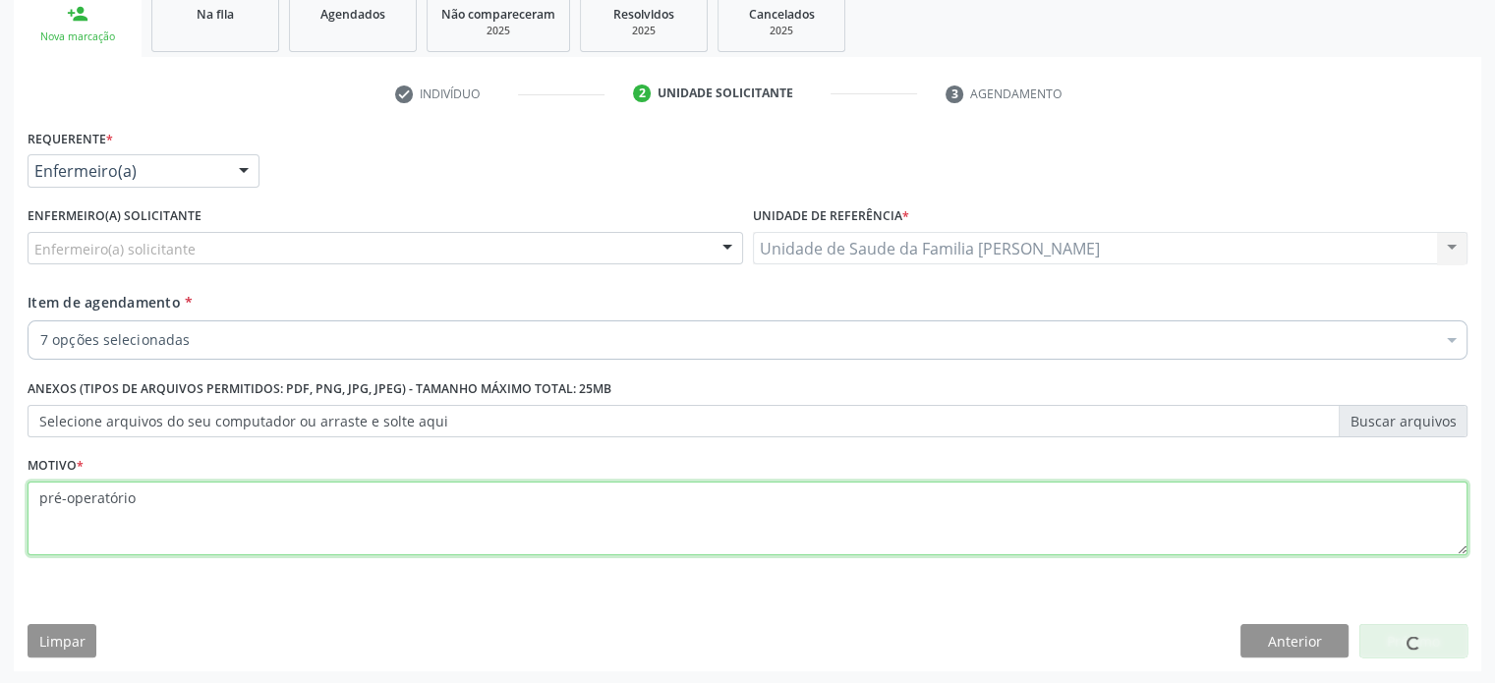
type textarea "pré-operatório"
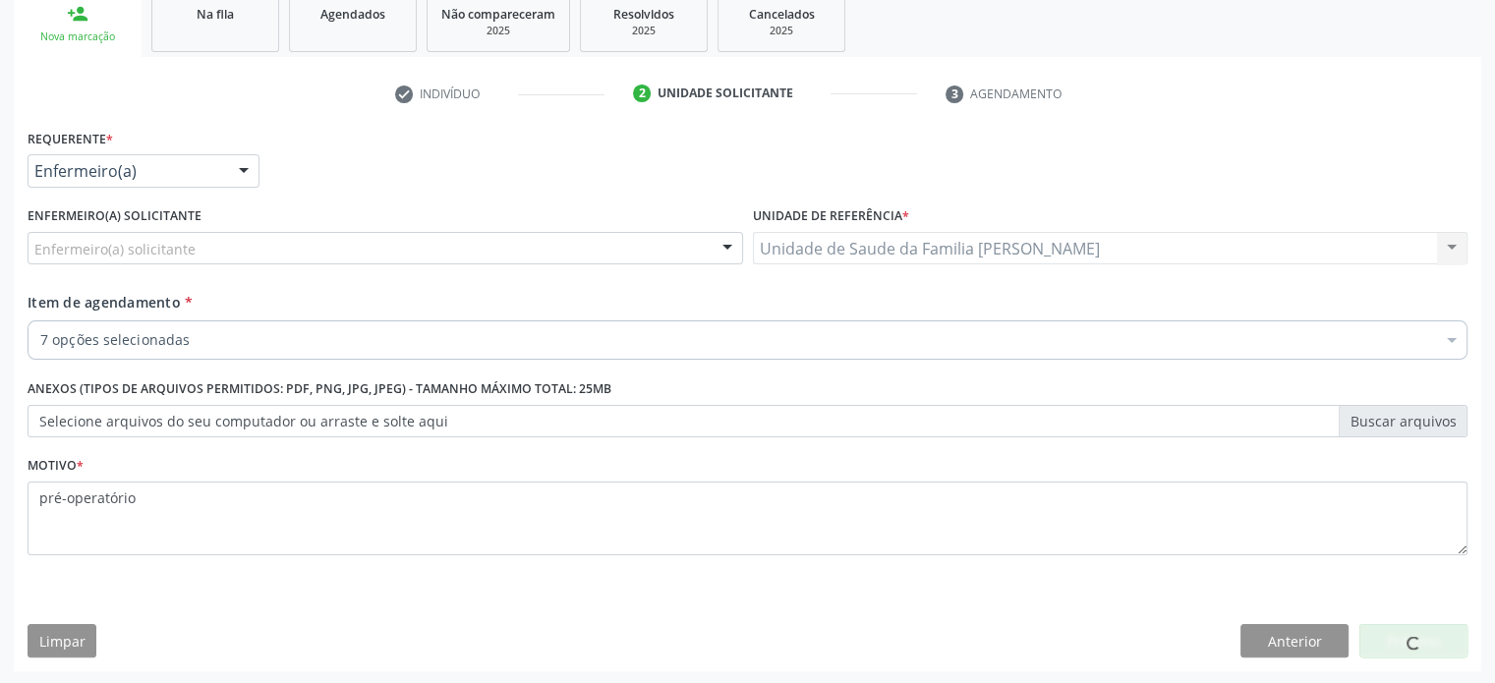
click at [1449, 341] on div at bounding box center [1451, 341] width 29 height 33
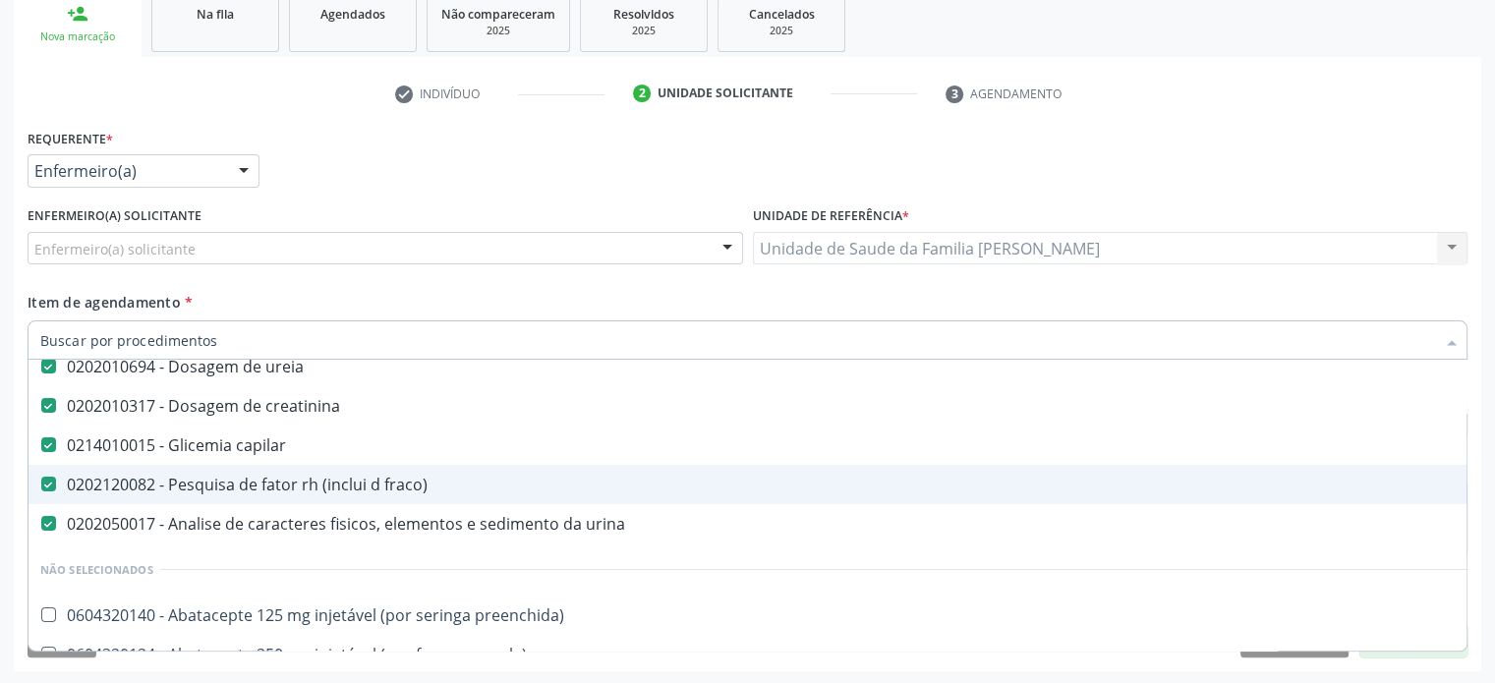
scroll to position [98, 0]
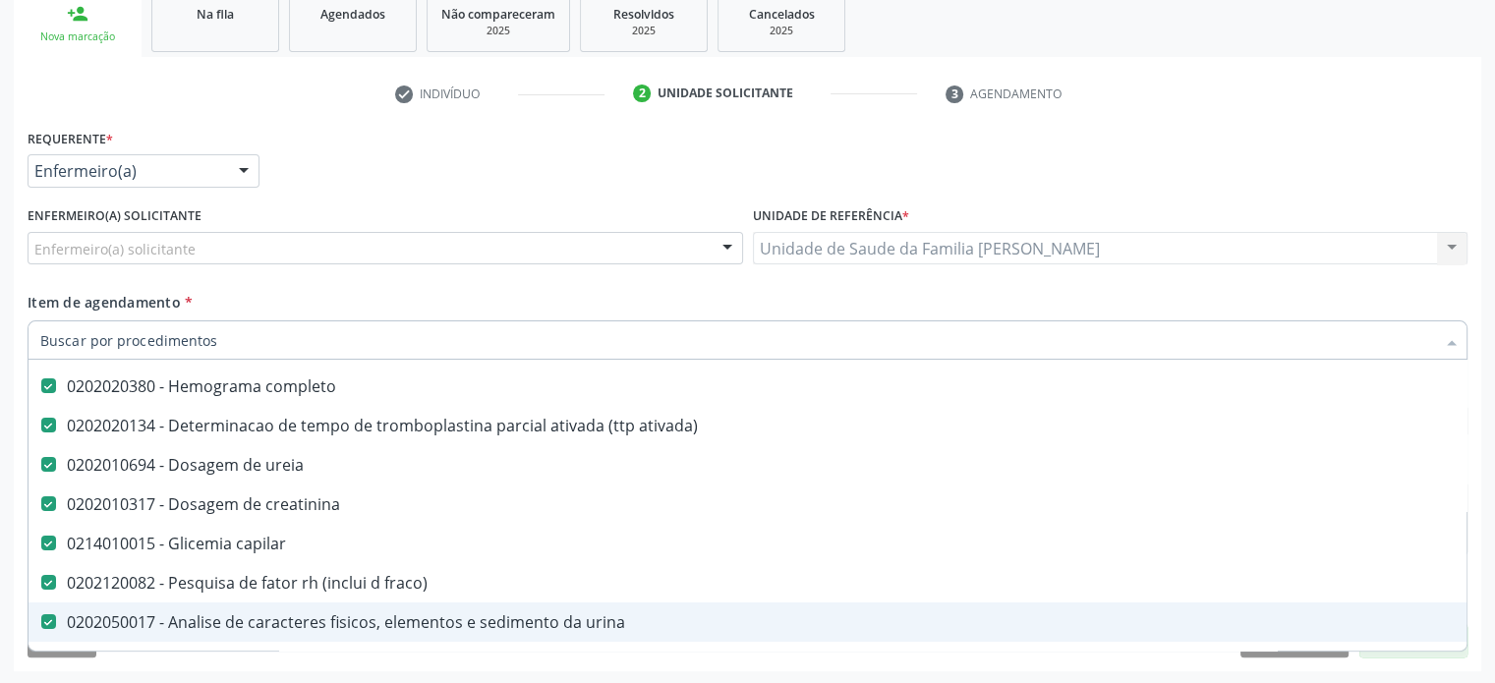
click at [1365, 673] on div "Acompanhamento Acompanhe a situação das marcações correntes e finalizadas Relat…" at bounding box center [747, 245] width 1495 height 880
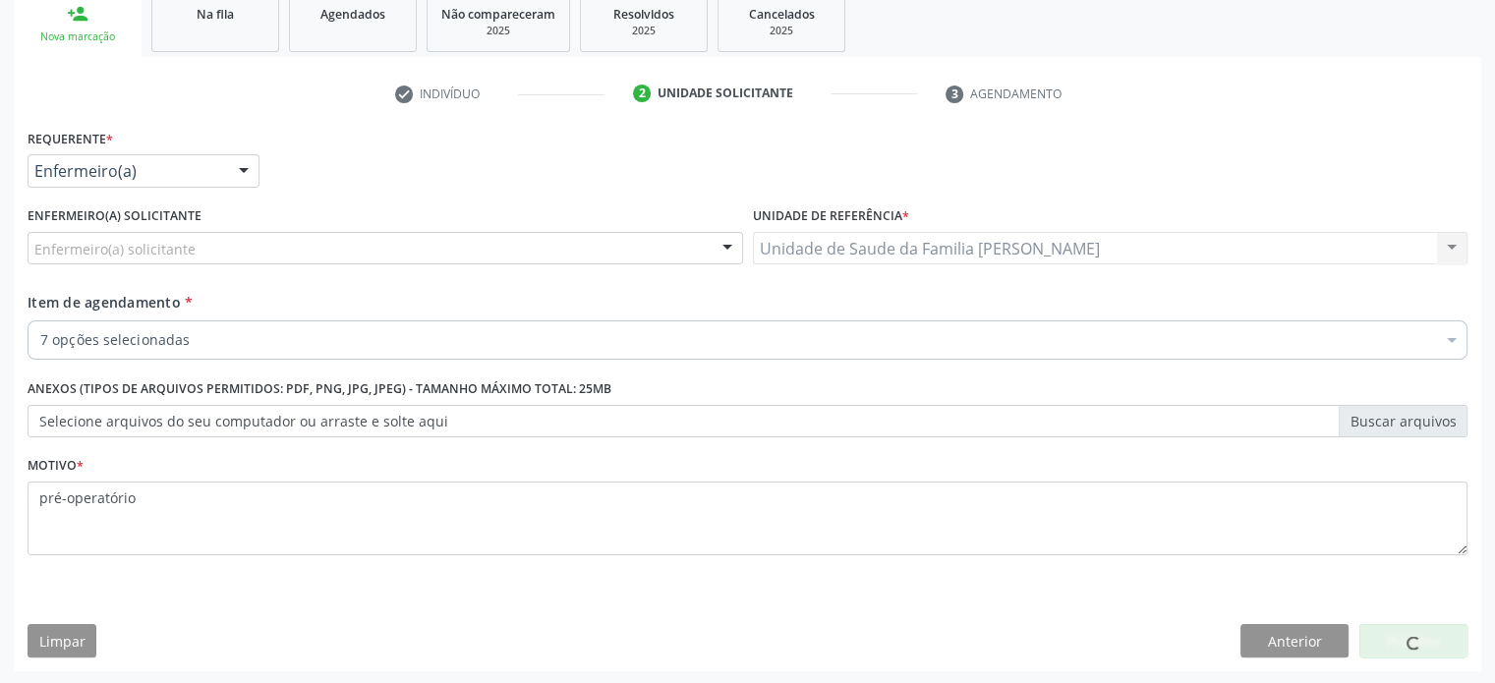
scroll to position [0, 0]
click at [963, 612] on div "Requerente * Enfermeiro(a) Médico(a) Enfermeiro(a) Paciente Nenhum resultado en…" at bounding box center [748, 398] width 1468 height 548
click at [1450, 337] on div at bounding box center [1451, 341] width 29 height 33
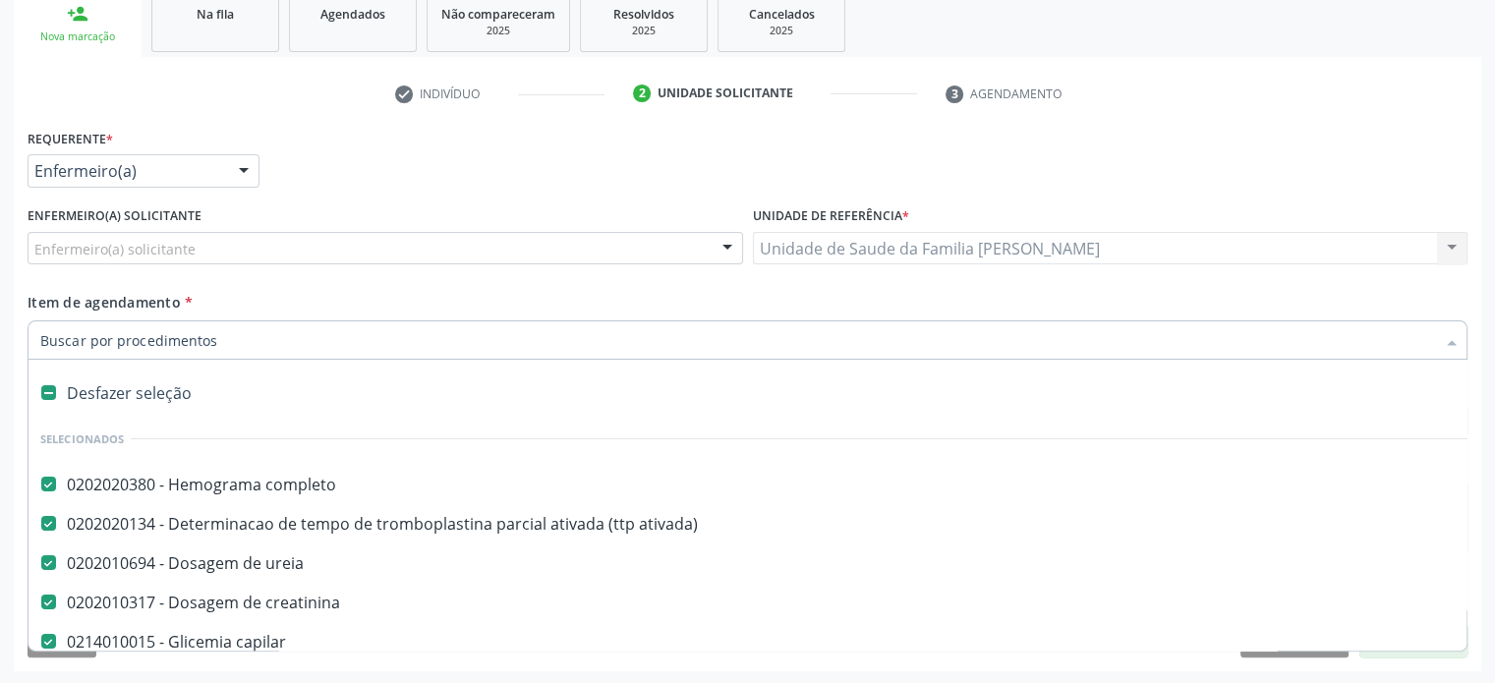
scroll to position [98, 0]
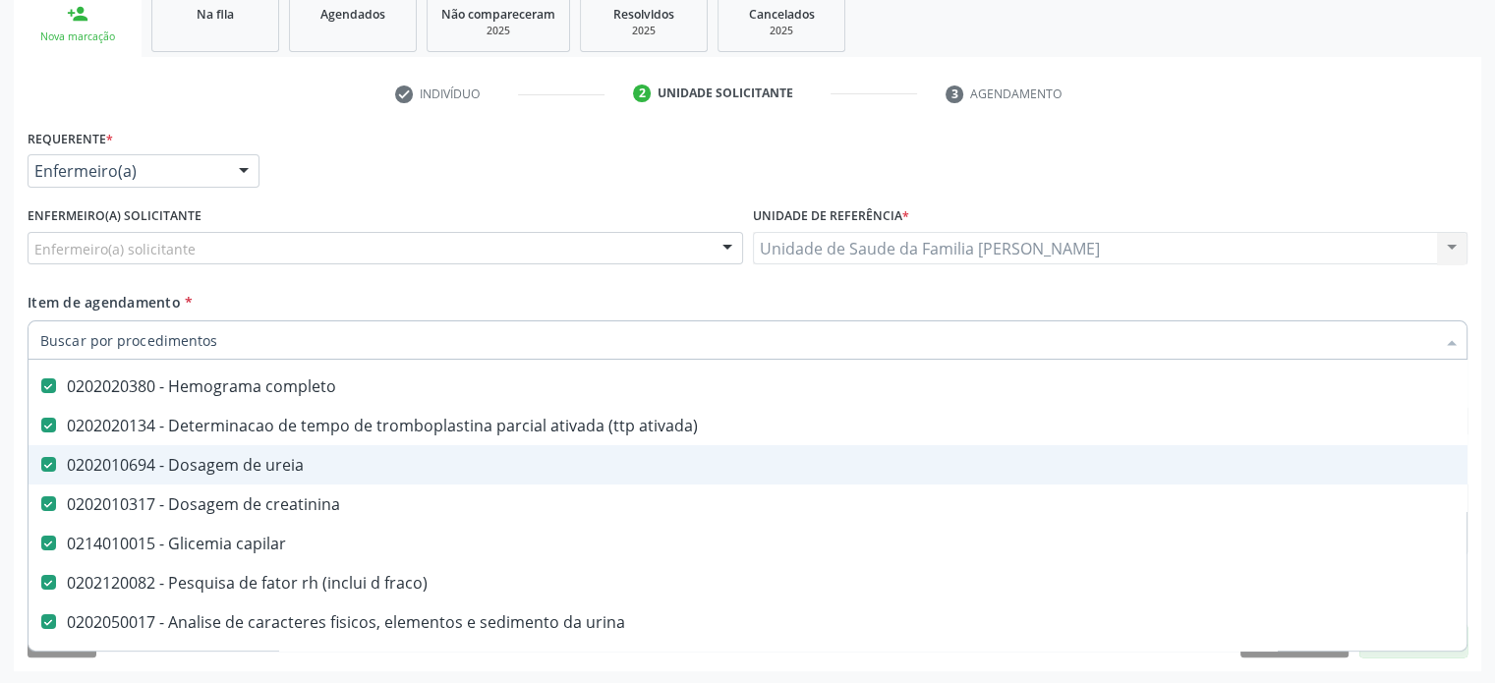
click at [1484, 463] on div "Acompanhamento Acompanhe a situação das marcações correntes e finalizadas Relat…" at bounding box center [747, 245] width 1495 height 880
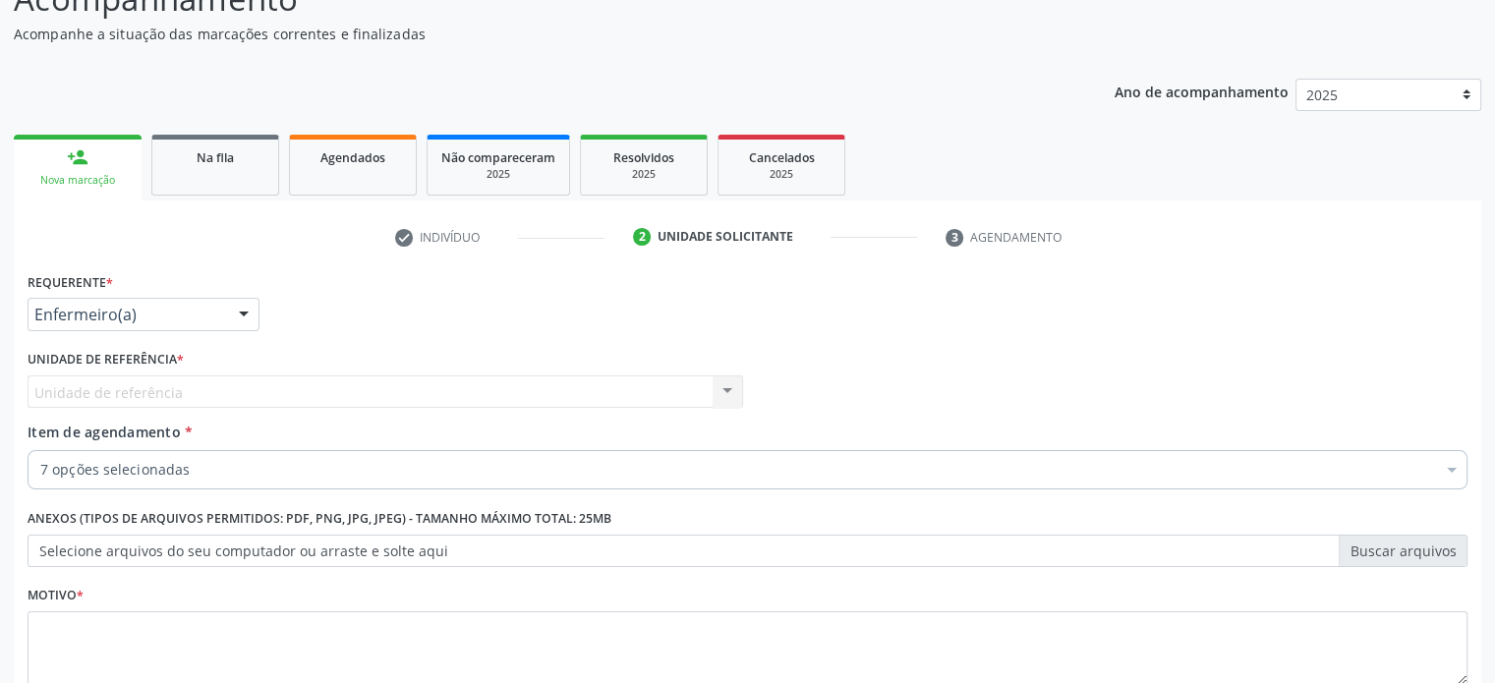
scroll to position [0, 0]
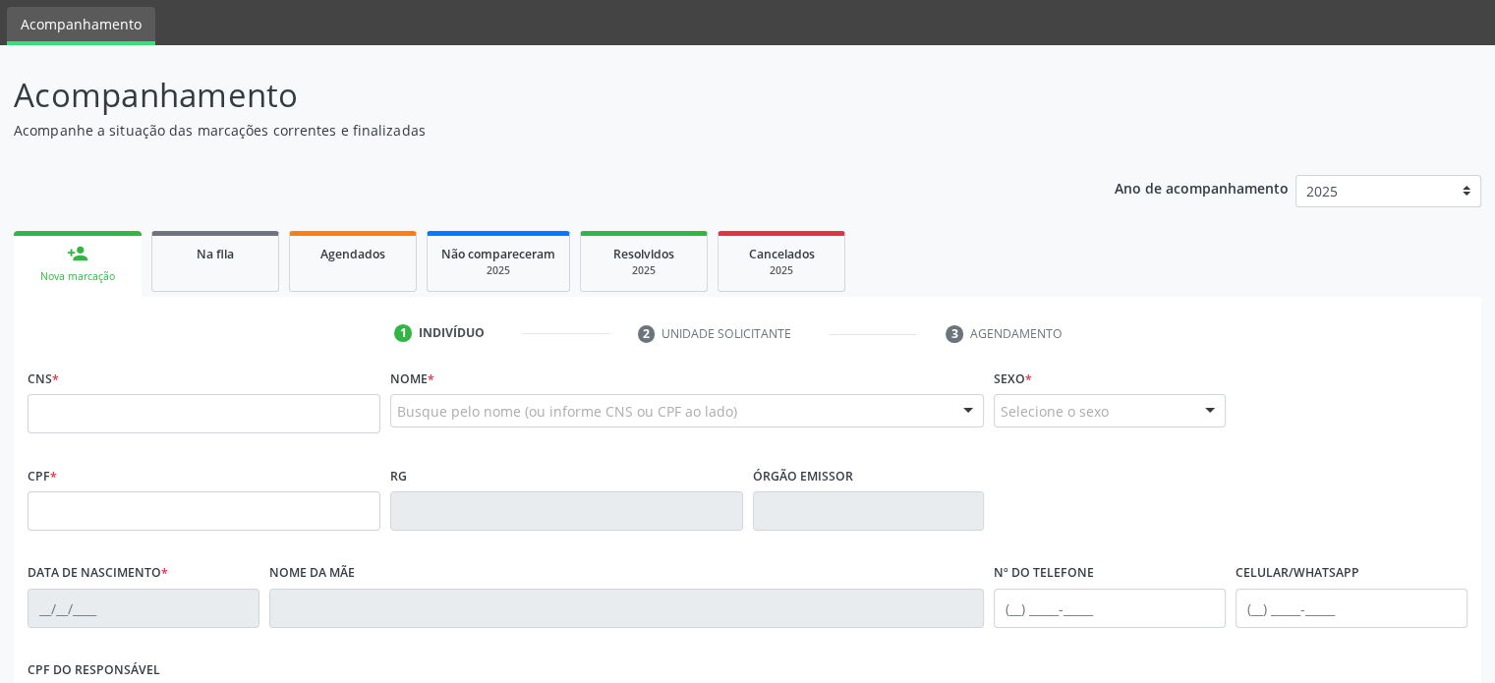
scroll to position [197, 0]
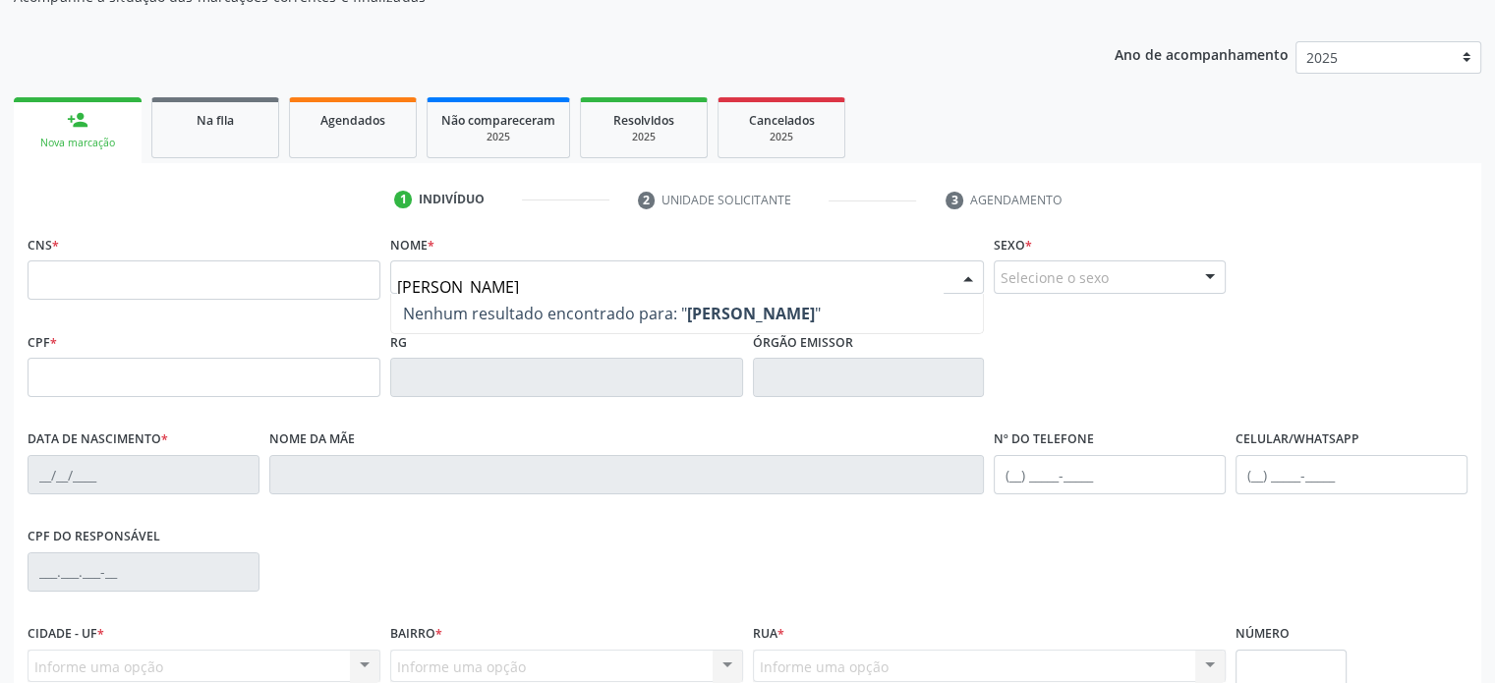
type input "jean"
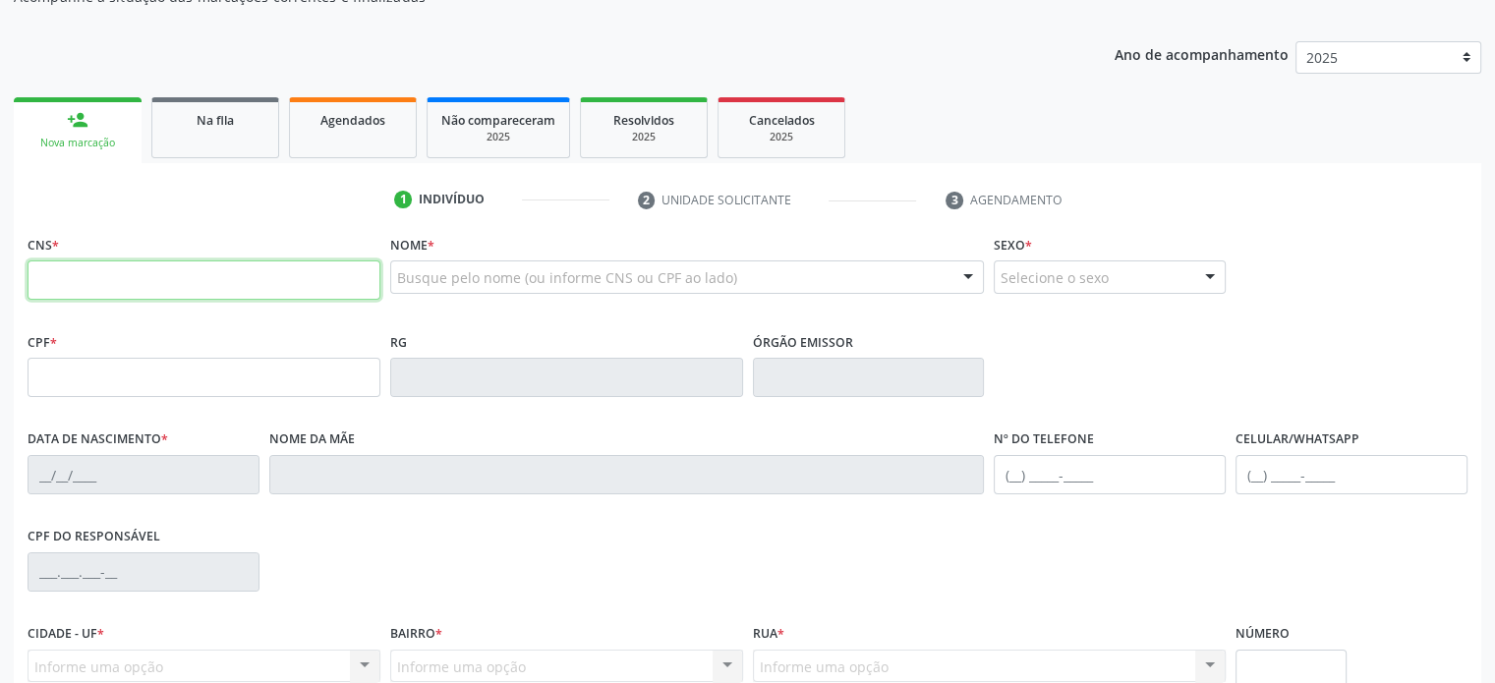
click at [161, 285] on input "text" at bounding box center [204, 280] width 353 height 39
type input "7"
click at [282, 286] on input "text" at bounding box center [204, 280] width 353 height 39
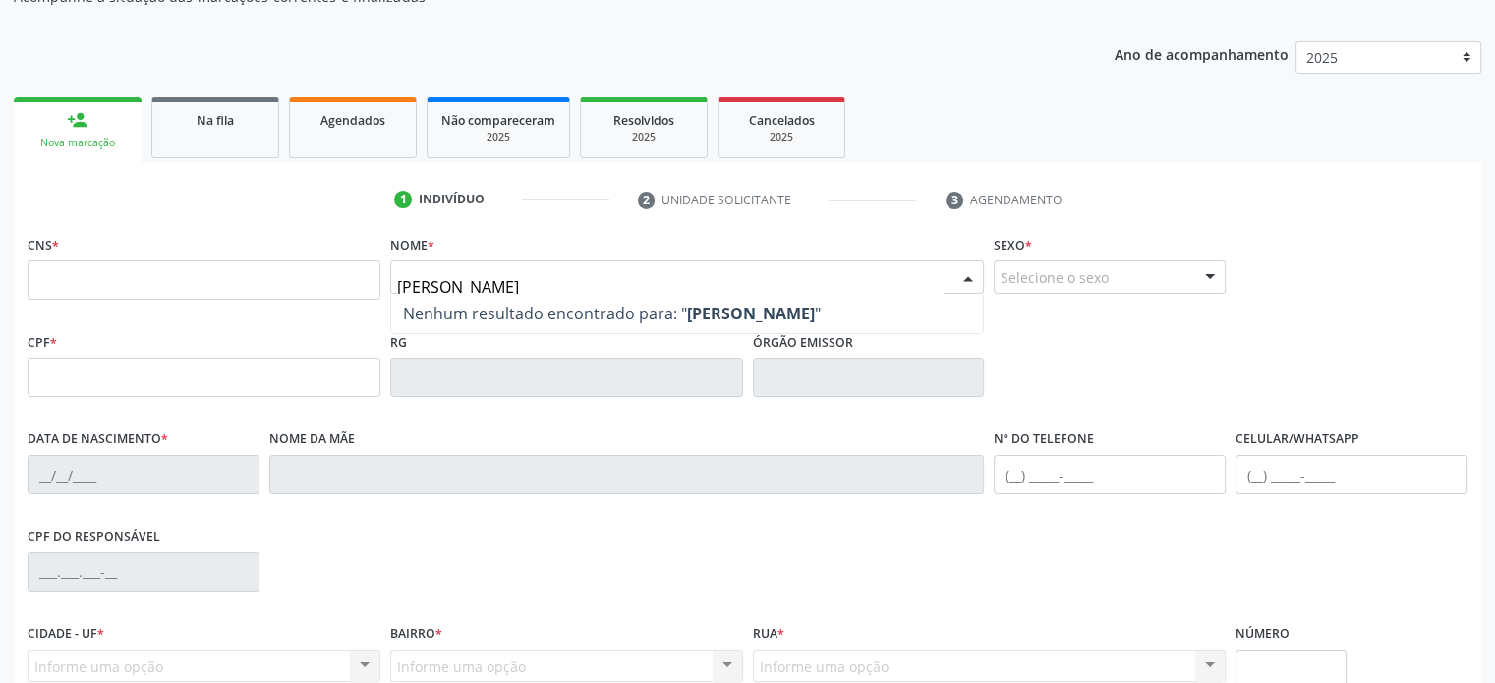
type input "jean"
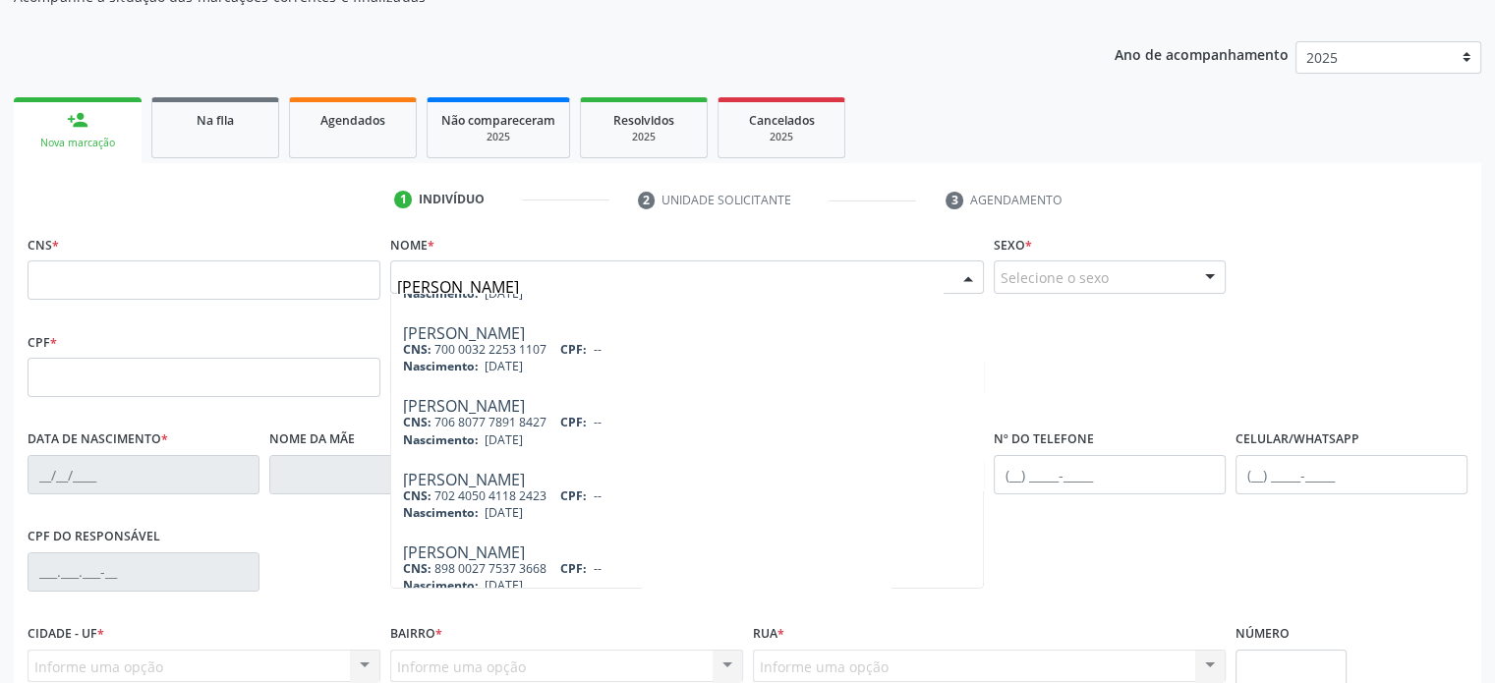
scroll to position [0, 0]
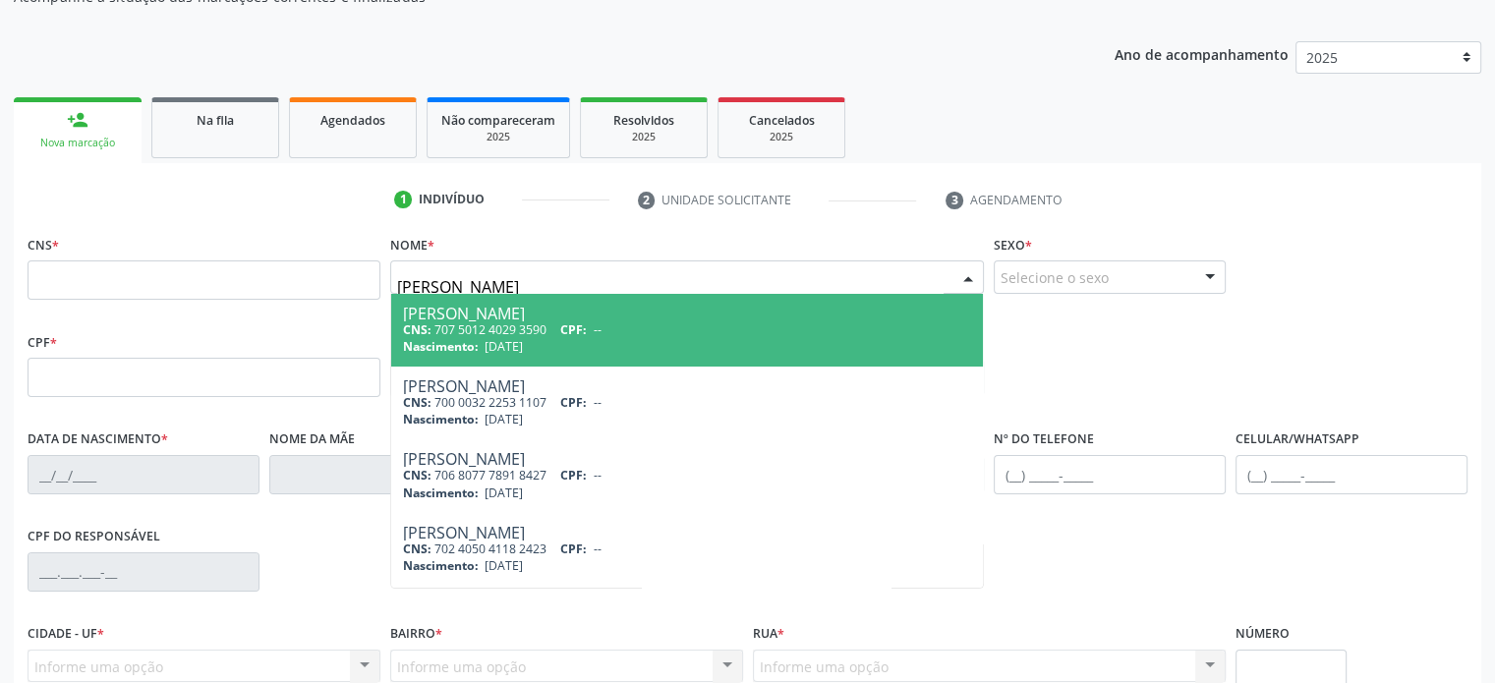
click at [464, 275] on input "jean" at bounding box center [671, 286] width 548 height 39
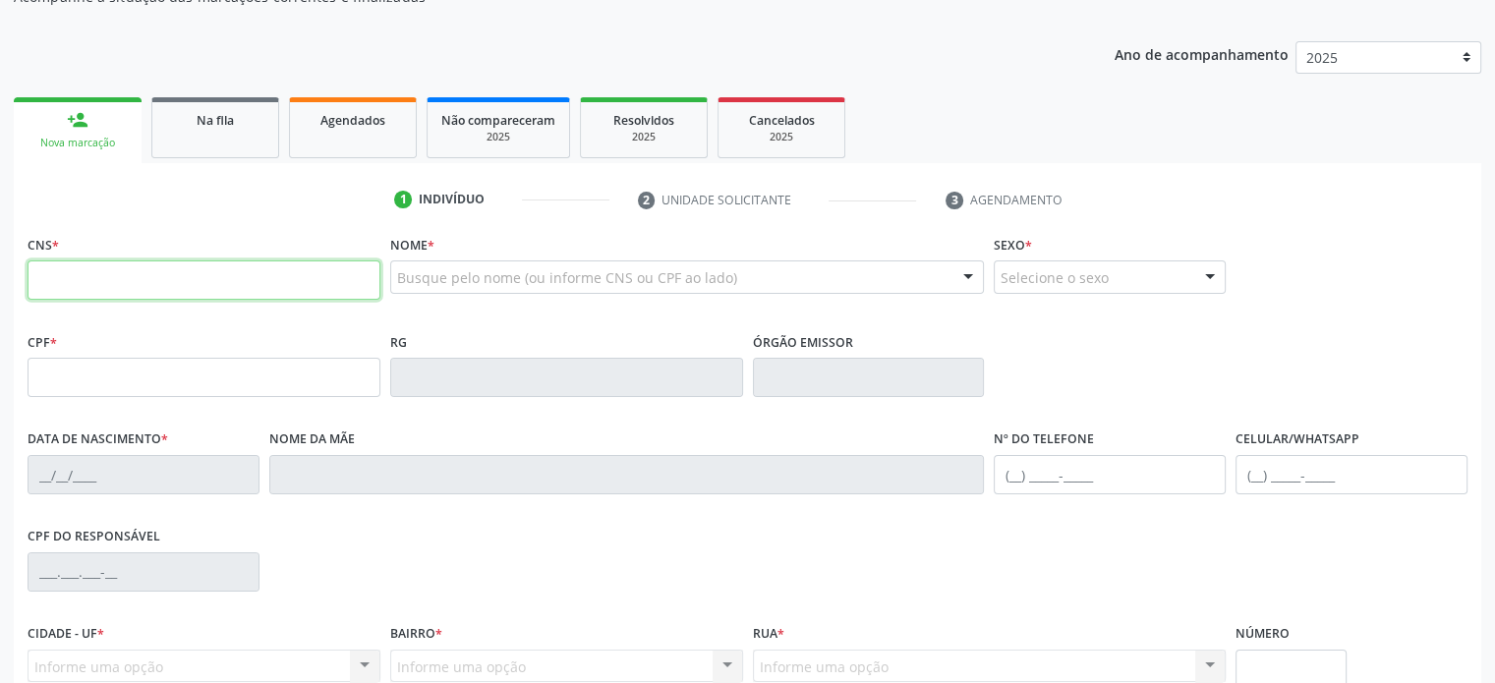
click at [39, 268] on input "text" at bounding box center [204, 280] width 353 height 39
type input "7"
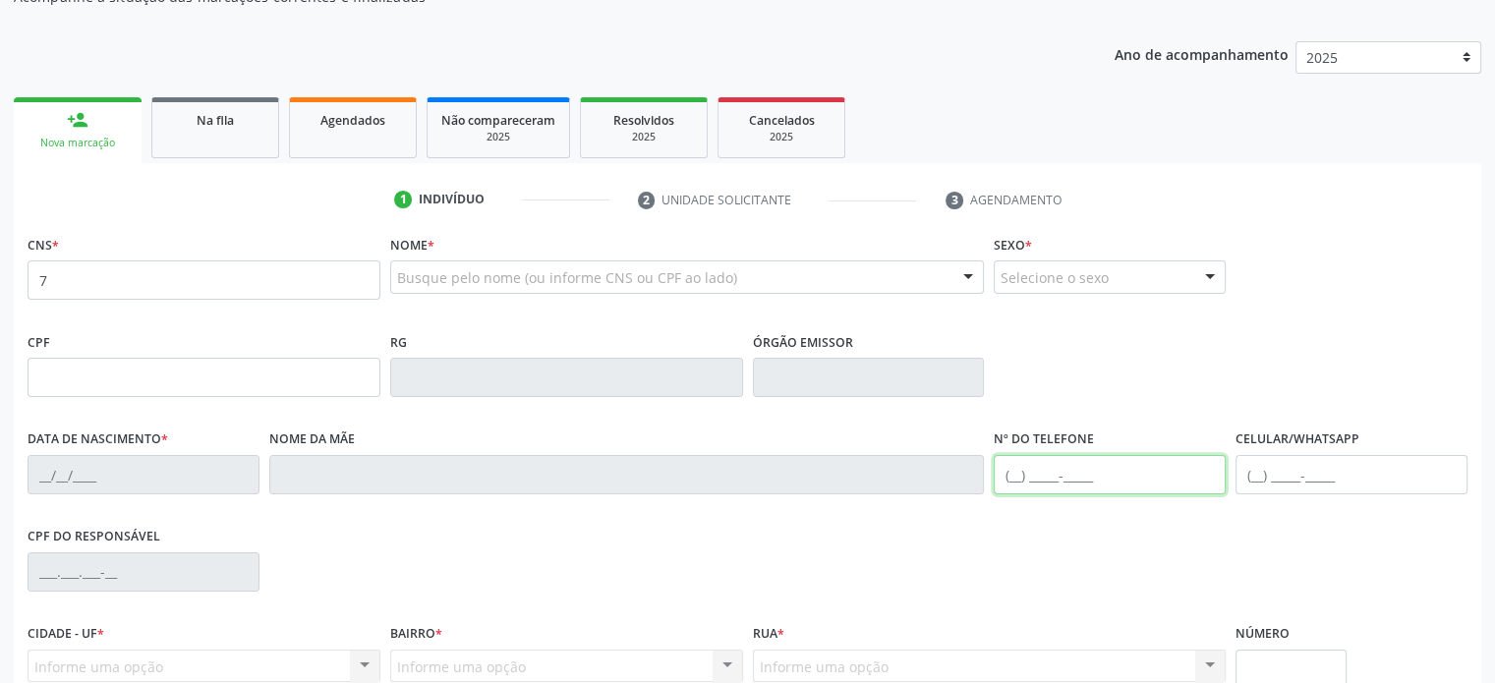
click at [1017, 471] on input "text" at bounding box center [1110, 474] width 232 height 39
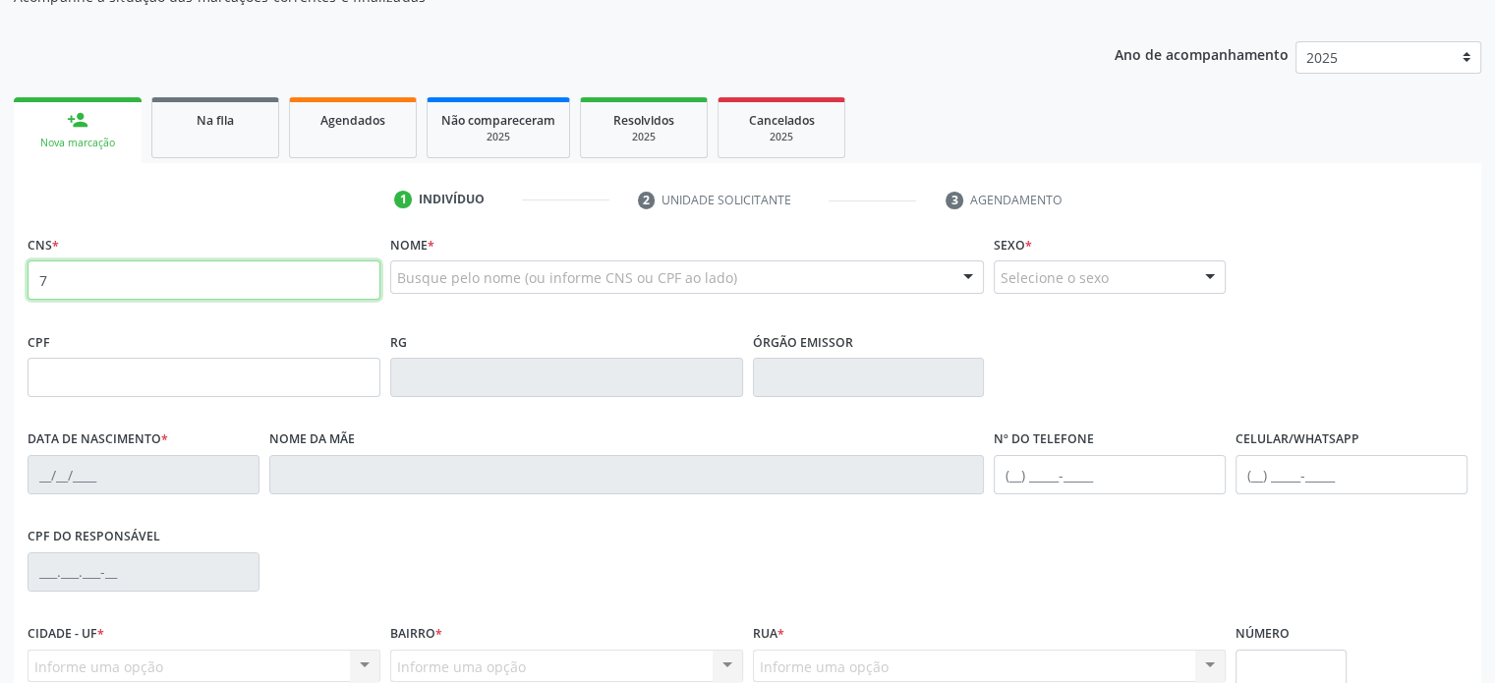
click at [63, 275] on input "7" at bounding box center [204, 280] width 353 height 39
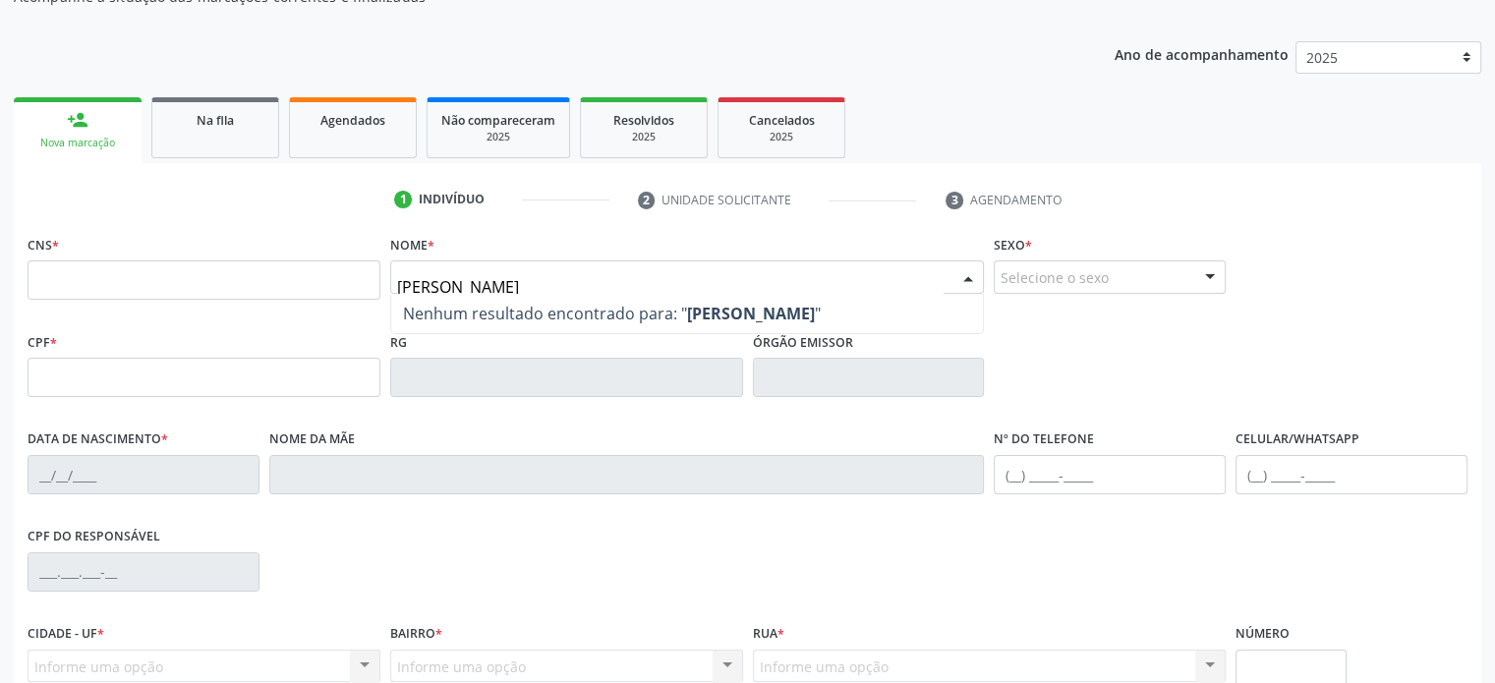
type input "jean"
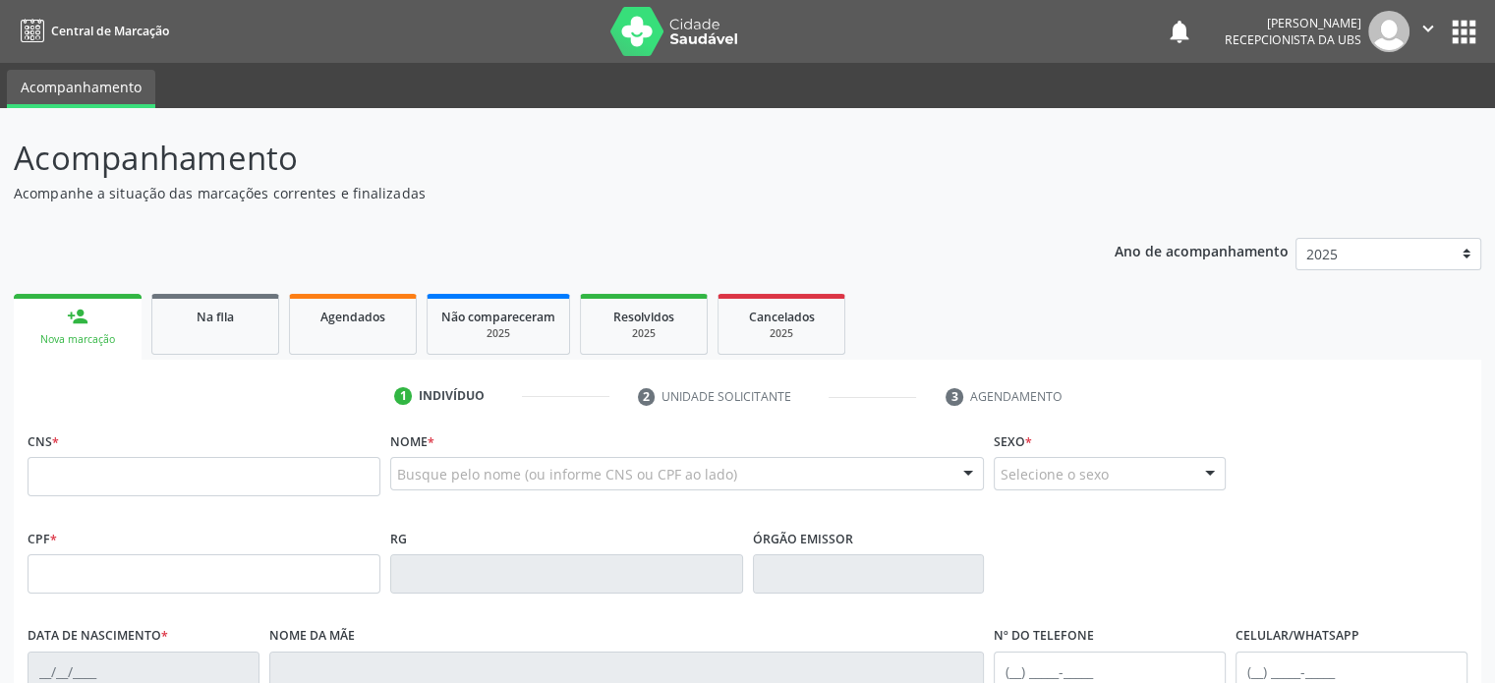
click at [1019, 300] on ul "person_add Nova marcação Na fila Agendados Não compareceram 2025 Resolvidos 202…" at bounding box center [748, 324] width 1468 height 71
click at [14, 147] on p "Acompanhamento" at bounding box center [527, 158] width 1027 height 49
click at [370, 156] on p "Acompanhamento" at bounding box center [527, 158] width 1027 height 49
drag, startPoint x: 18, startPoint y: 157, endPoint x: 412, endPoint y: 189, distance: 395.5
click at [412, 189] on div "Acompanhamento Acompanhe a situação das marcações correntes e finalizadas" at bounding box center [527, 169] width 1027 height 70
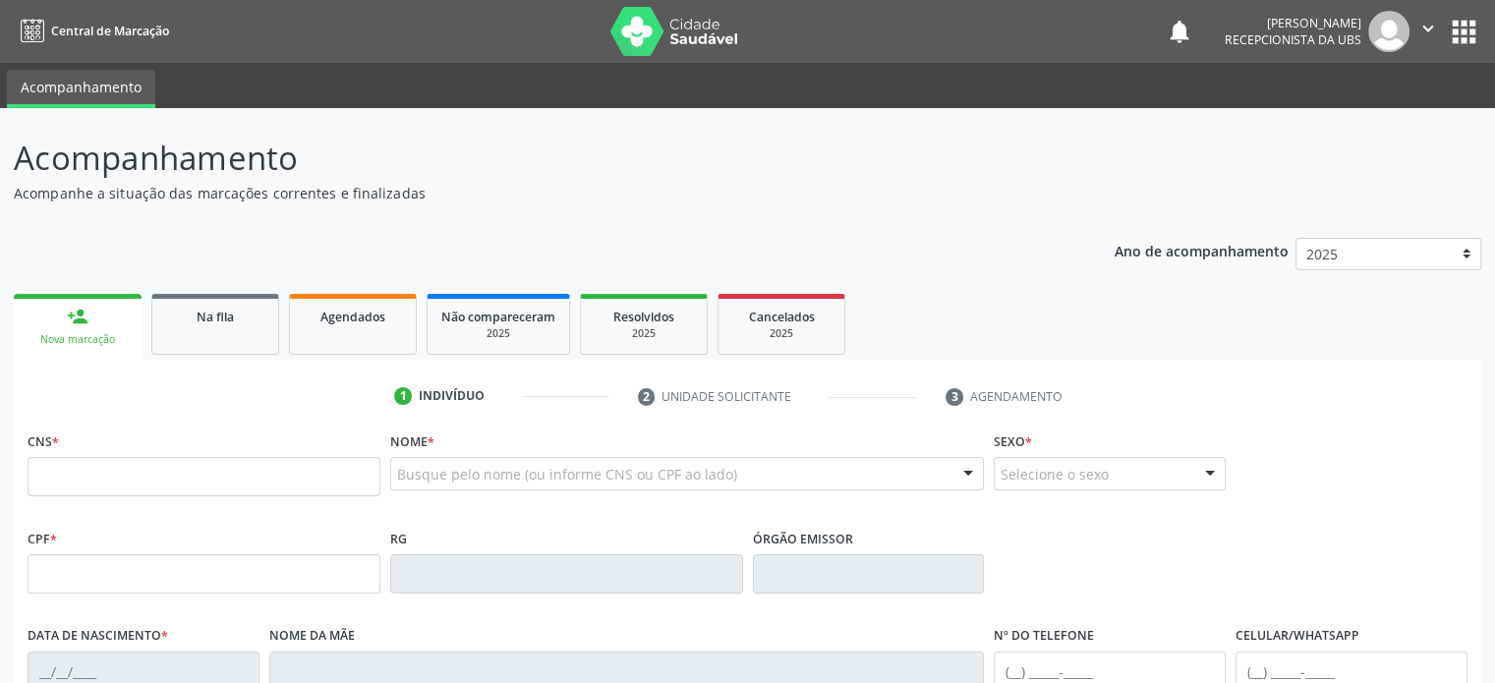
click at [438, 198] on p "Acompanhe a situação das marcações correntes e finalizadas" at bounding box center [527, 193] width 1027 height 21
click at [438, 218] on div "Acompanhamento Acompanhe a situação das marcações correntes e finalizadas Relat…" at bounding box center [748, 593] width 1468 height 918
click at [170, 482] on input "text" at bounding box center [204, 476] width 353 height 39
